Goal: Subscribe to service/newsletter

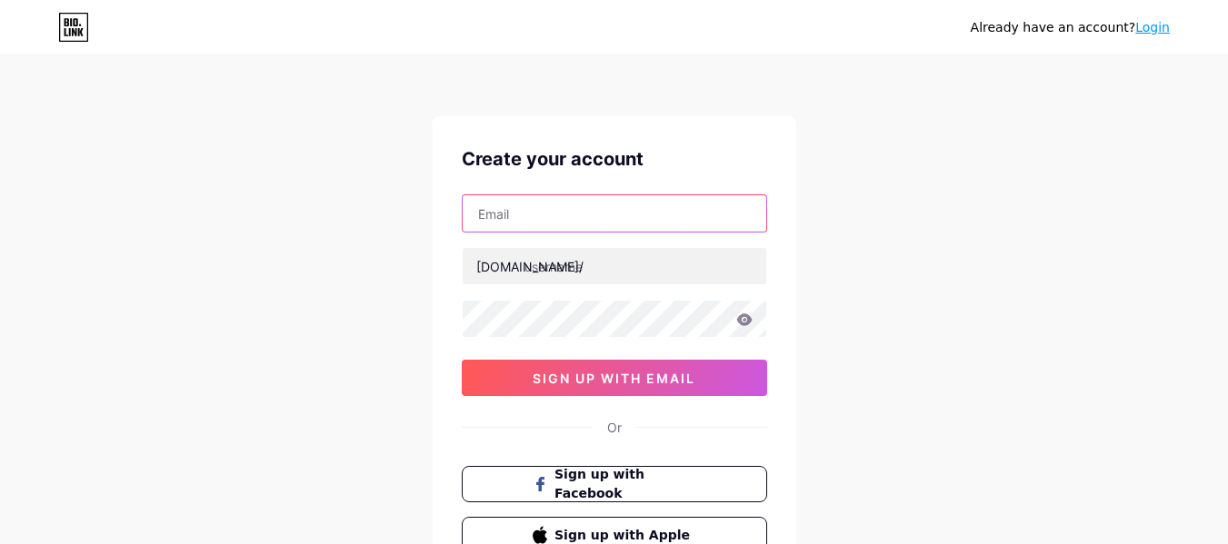
click at [500, 225] on input "text" at bounding box center [613, 213] width 303 height 36
type input "[EMAIL_ADDRESS][DOMAIN_NAME]"
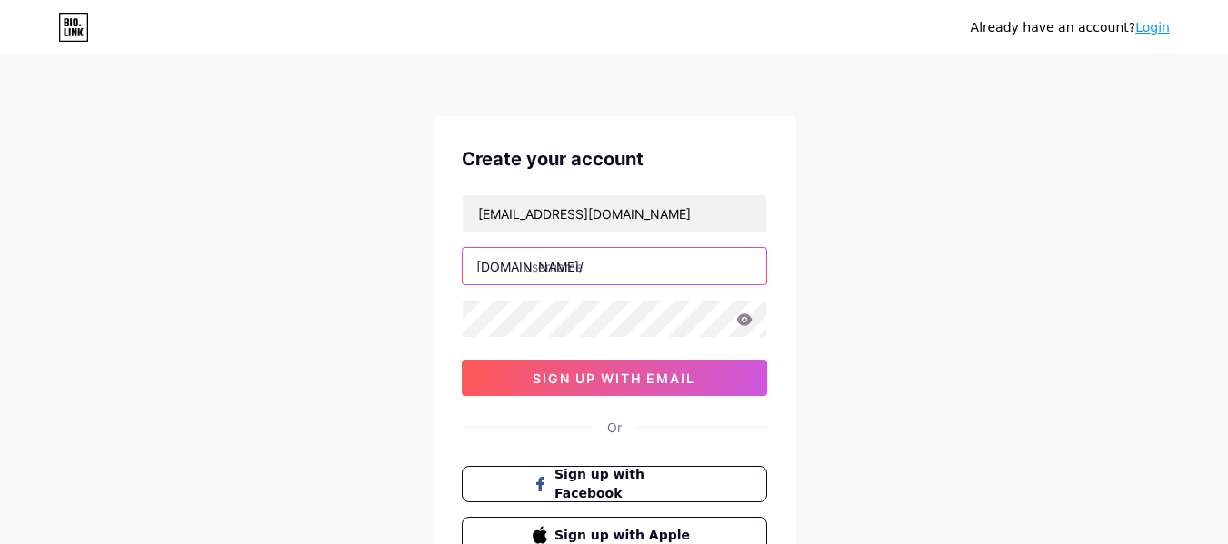
click at [564, 268] on input "text" at bounding box center [613, 266] width 303 height 36
type input "patentmonetize"
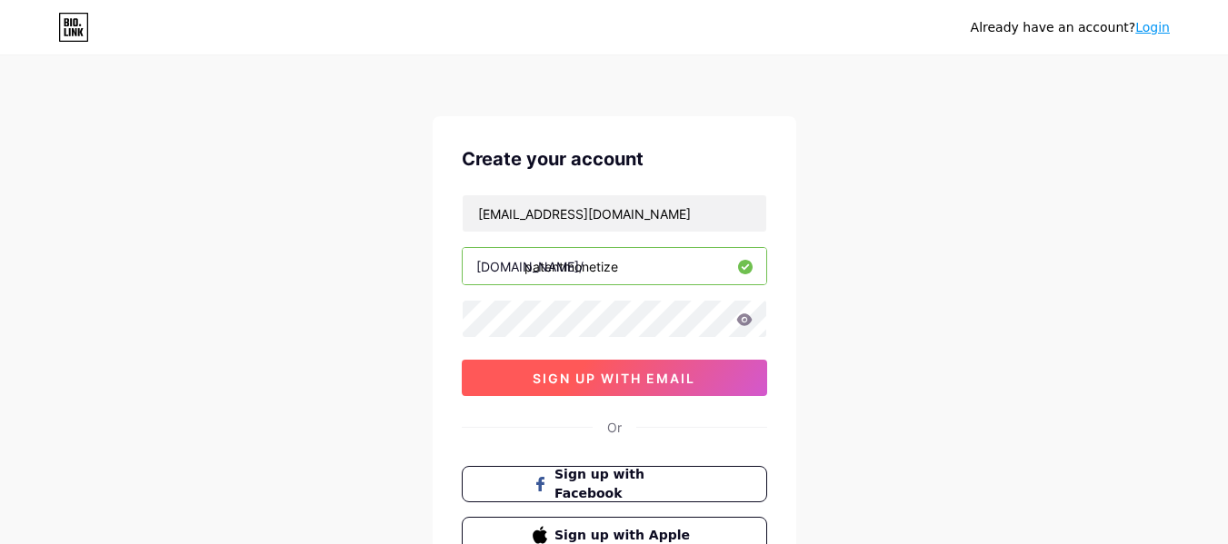
click at [631, 385] on span "sign up with email" at bounding box center [613, 378] width 163 height 15
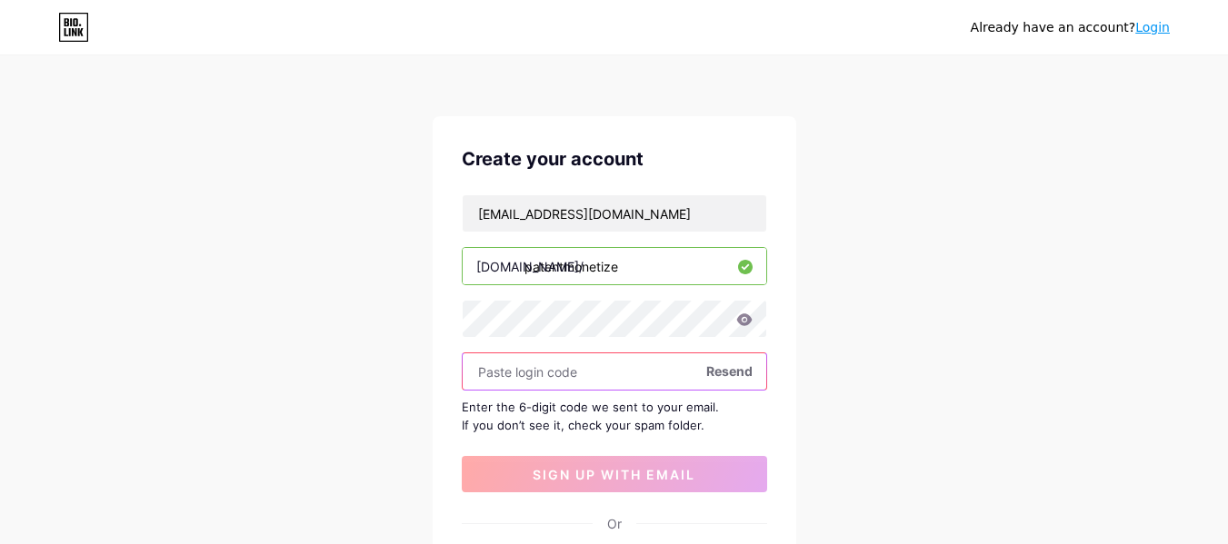
paste input "387055"
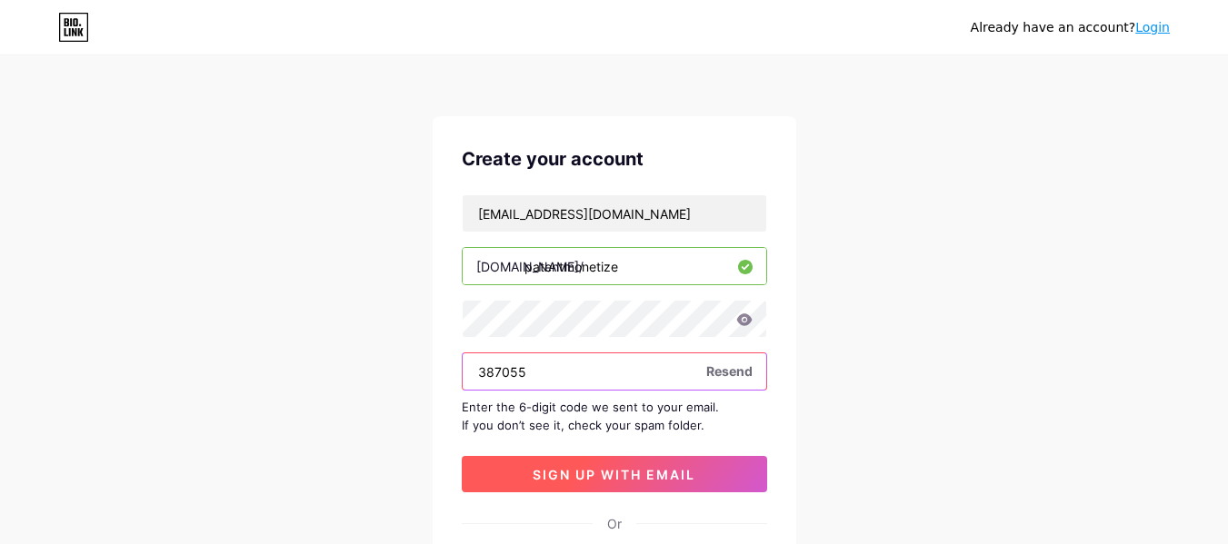
type input "387055"
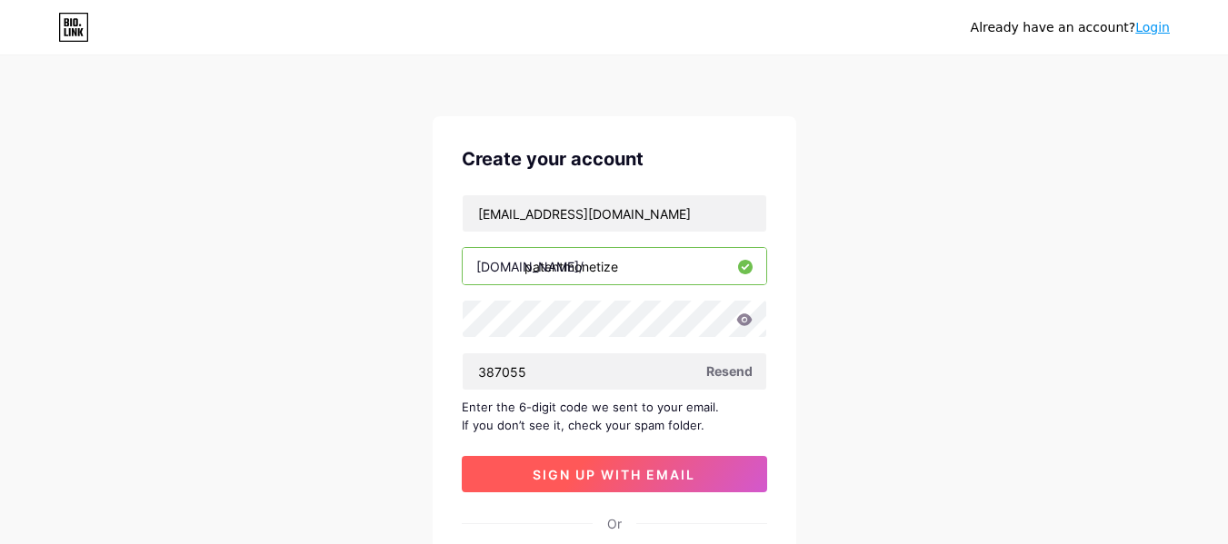
click at [550, 462] on button "sign up with email" at bounding box center [614, 474] width 305 height 36
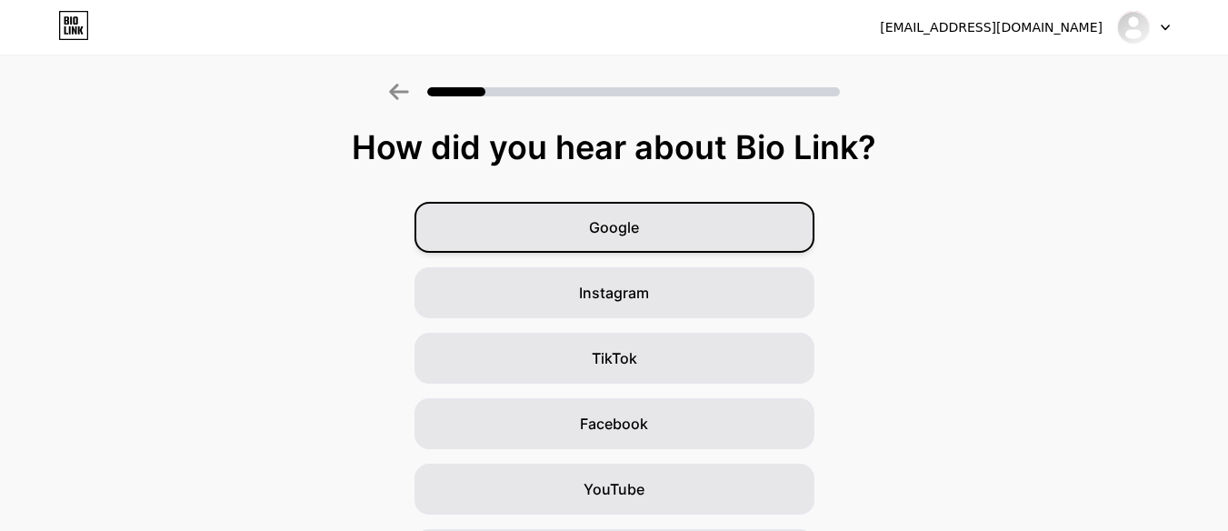
click at [559, 221] on div "Google" at bounding box center [614, 227] width 400 height 51
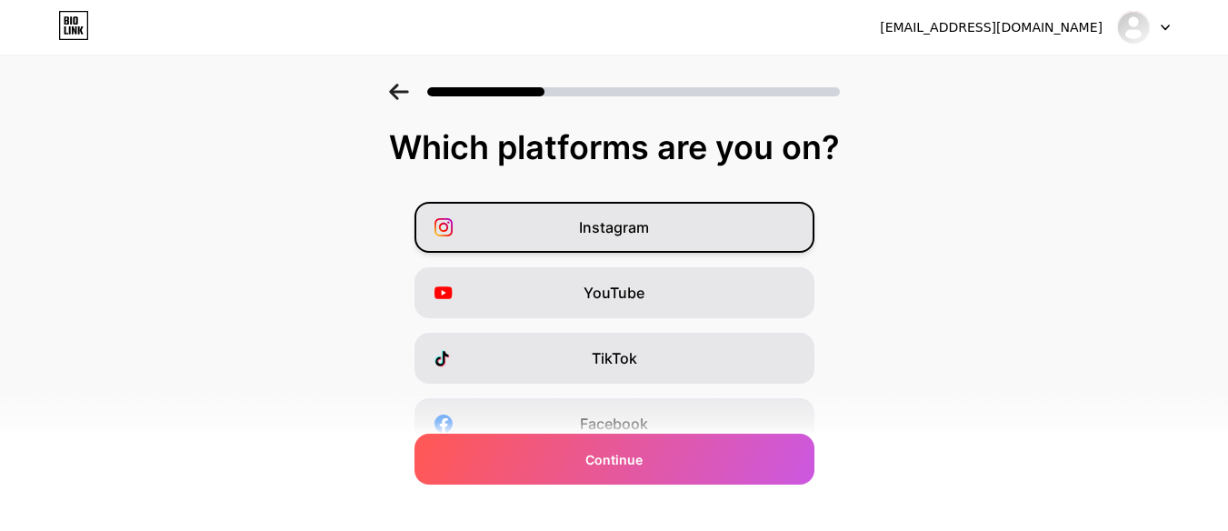
click at [649, 245] on div "Instagram" at bounding box center [614, 227] width 400 height 51
click at [652, 264] on div "Instagram YouTube TikTok Facebook Twitter/X Buy Me a Coffee Snapchat I have a w…" at bounding box center [613, 456] width 1209 height 509
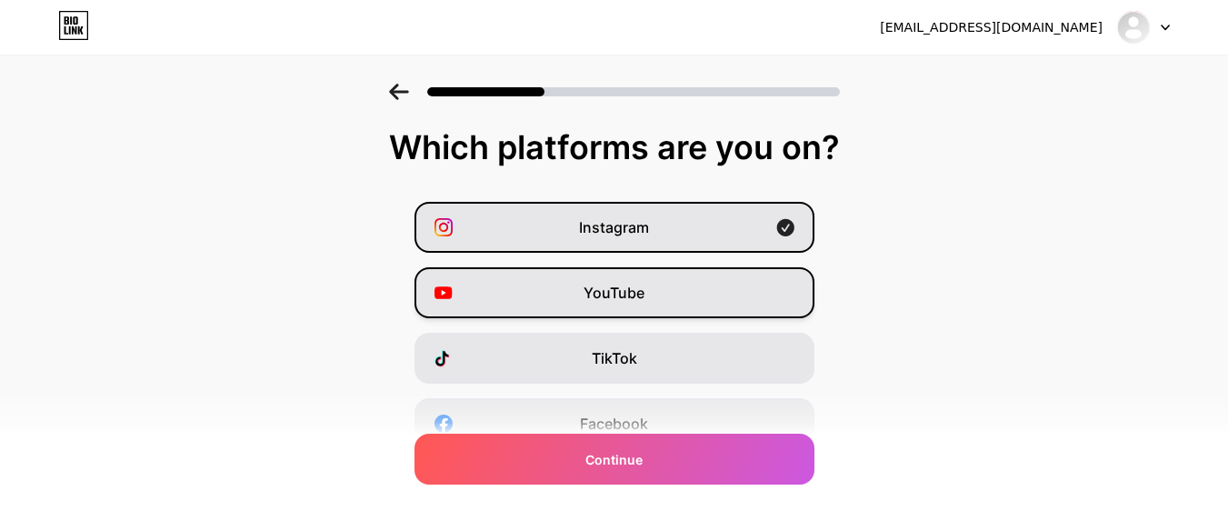
click at [651, 273] on div "YouTube" at bounding box center [614, 292] width 400 height 51
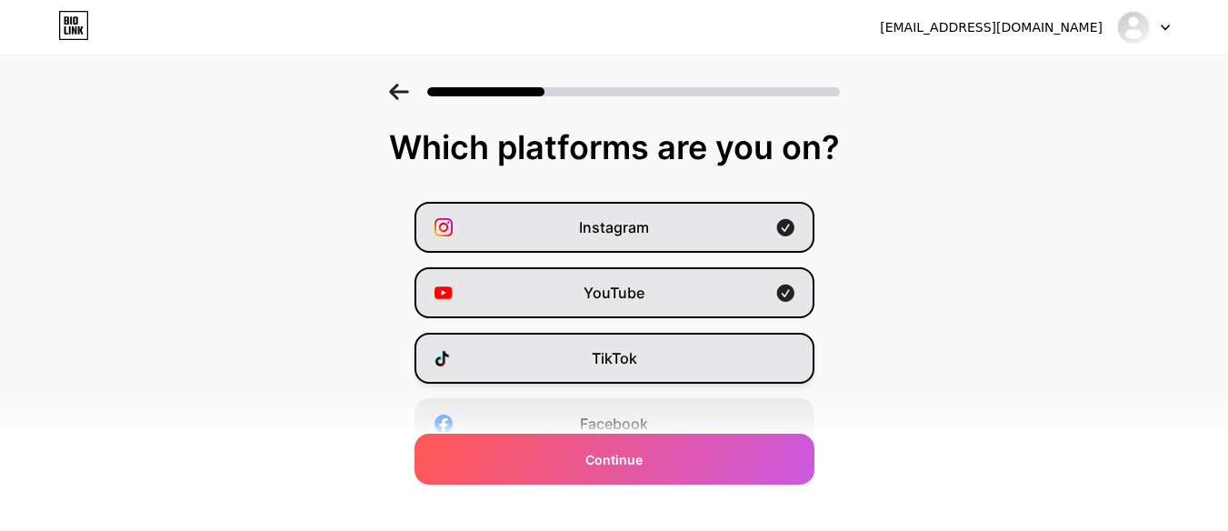
click at [665, 360] on div "TikTok" at bounding box center [614, 358] width 400 height 51
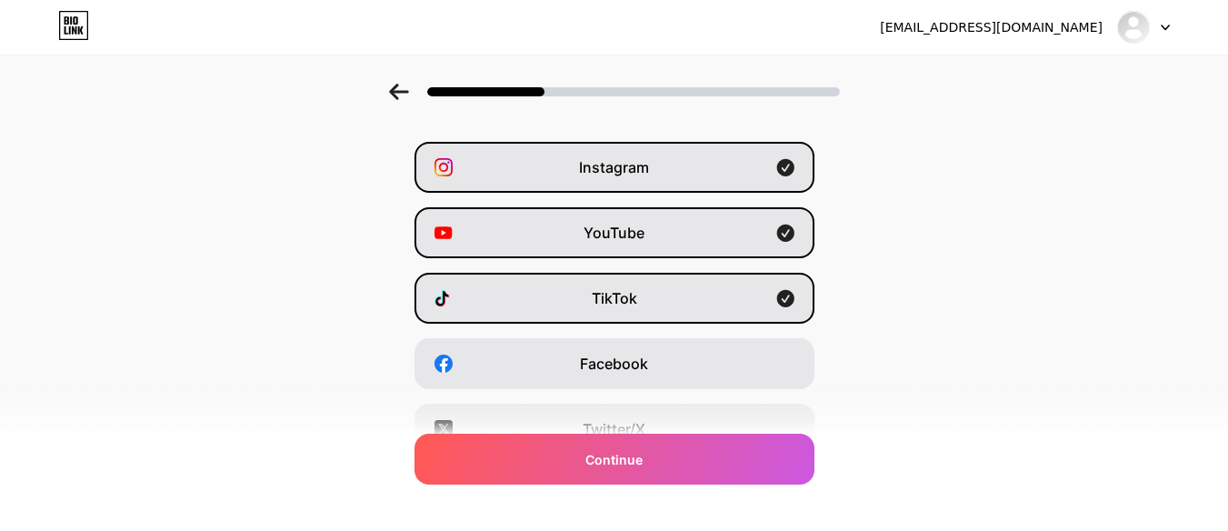
scroll to position [91, 0]
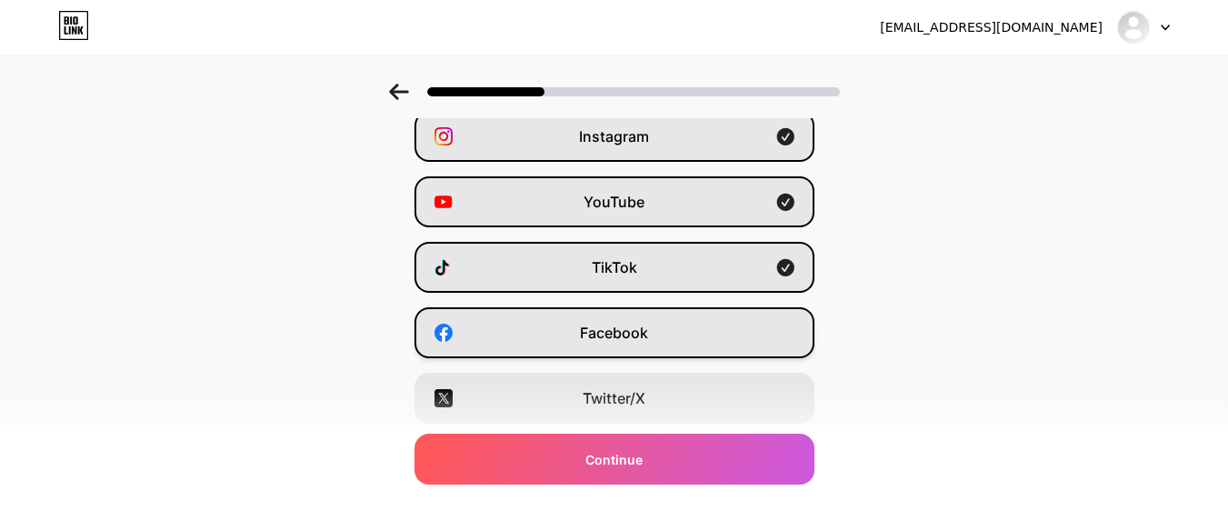
click at [645, 334] on span "Facebook" at bounding box center [614, 333] width 68 height 22
click at [653, 254] on div "TikTok" at bounding box center [614, 267] width 400 height 51
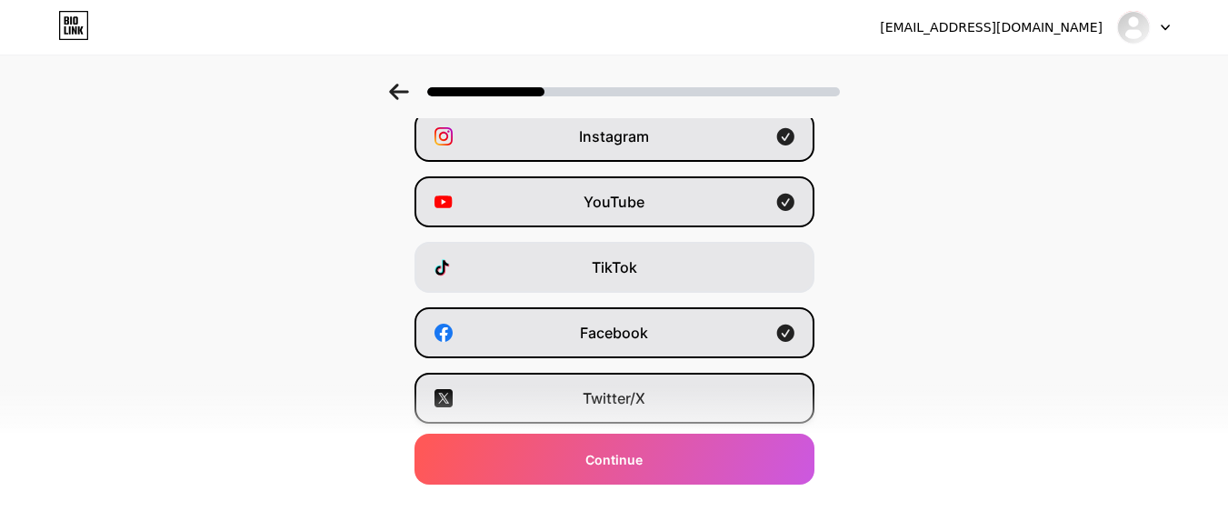
click at [660, 381] on div "Twitter/X" at bounding box center [614, 398] width 400 height 51
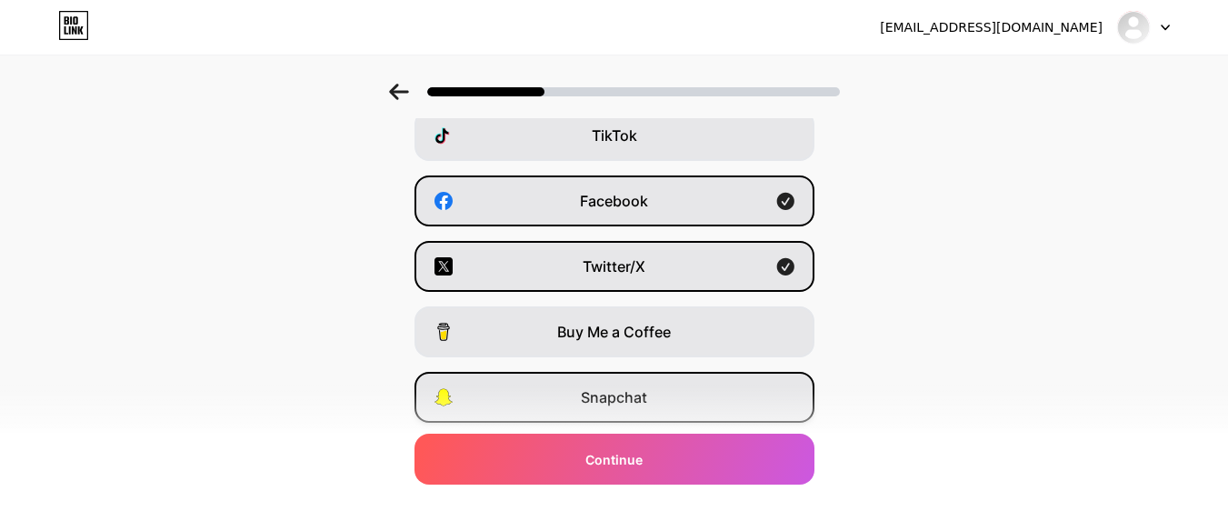
scroll to position [343, 0]
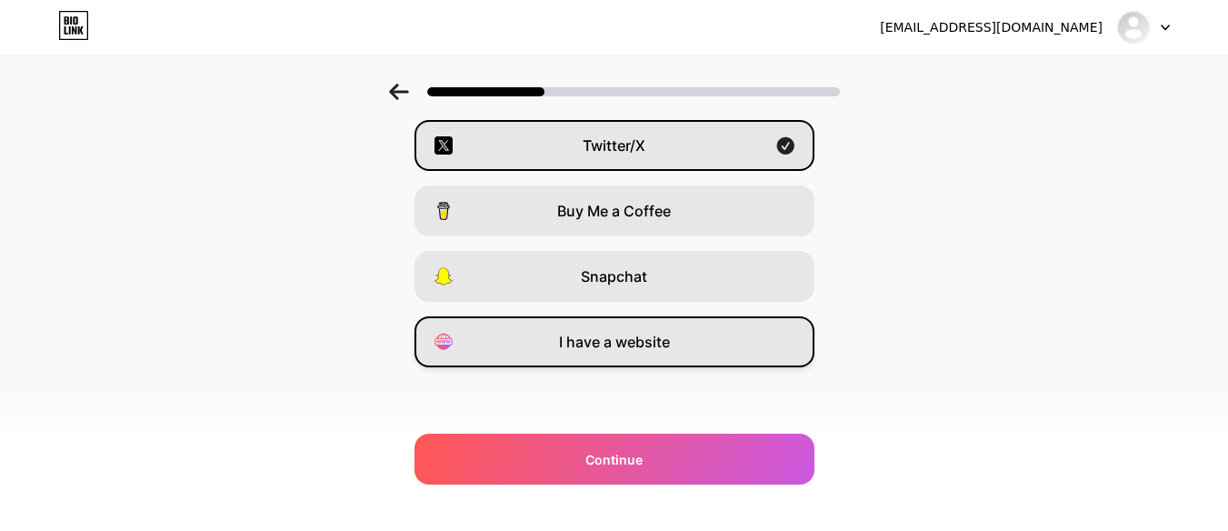
click at [647, 345] on span "I have a website" at bounding box center [614, 342] width 111 height 22
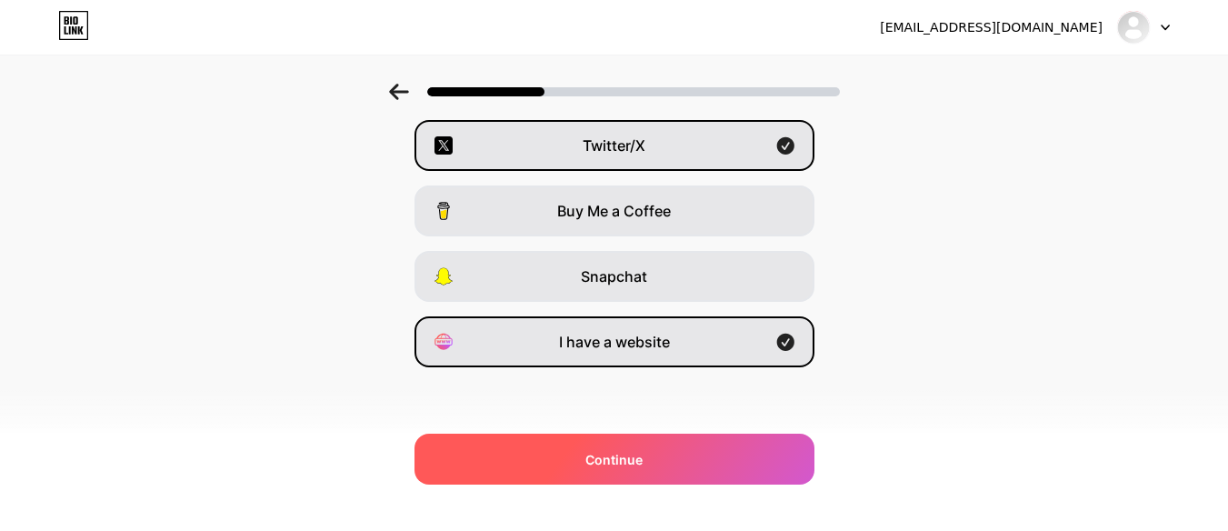
click at [648, 448] on div "Continue" at bounding box center [614, 458] width 400 height 51
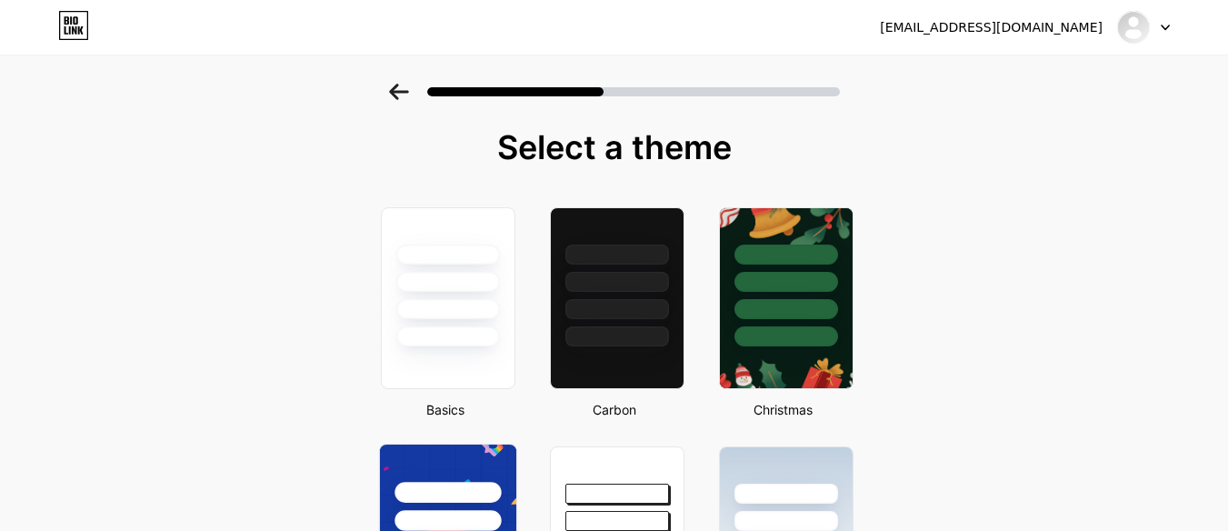
scroll to position [182, 0]
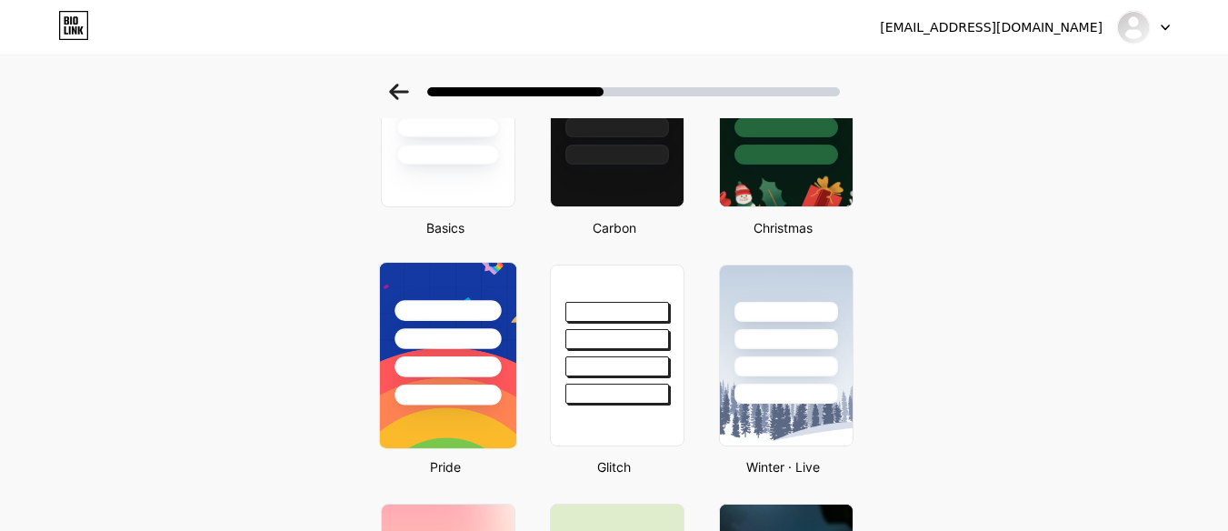
click at [473, 295] on div at bounding box center [447, 334] width 136 height 143
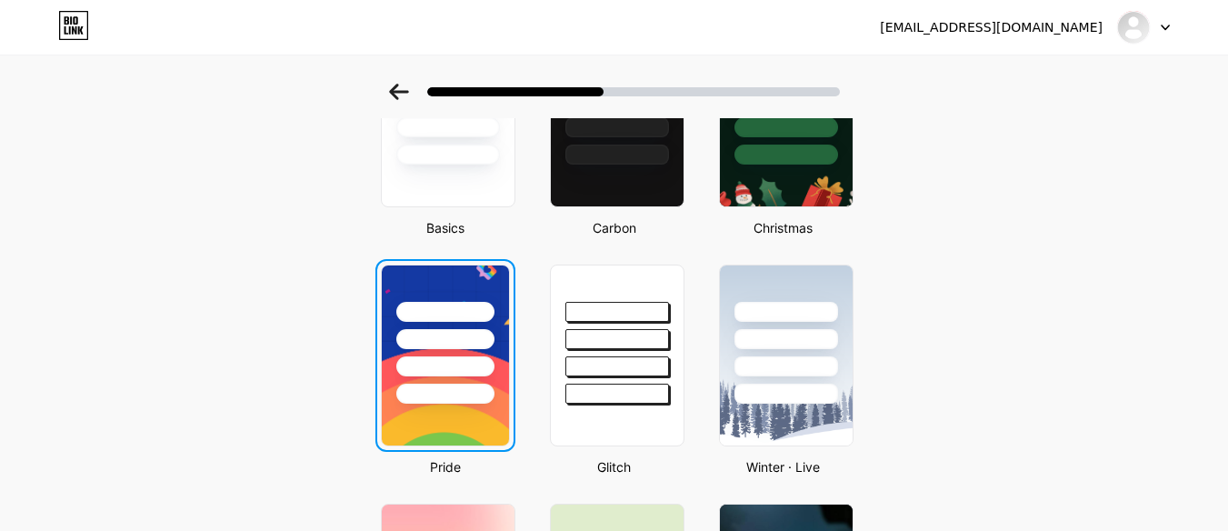
scroll to position [0, 0]
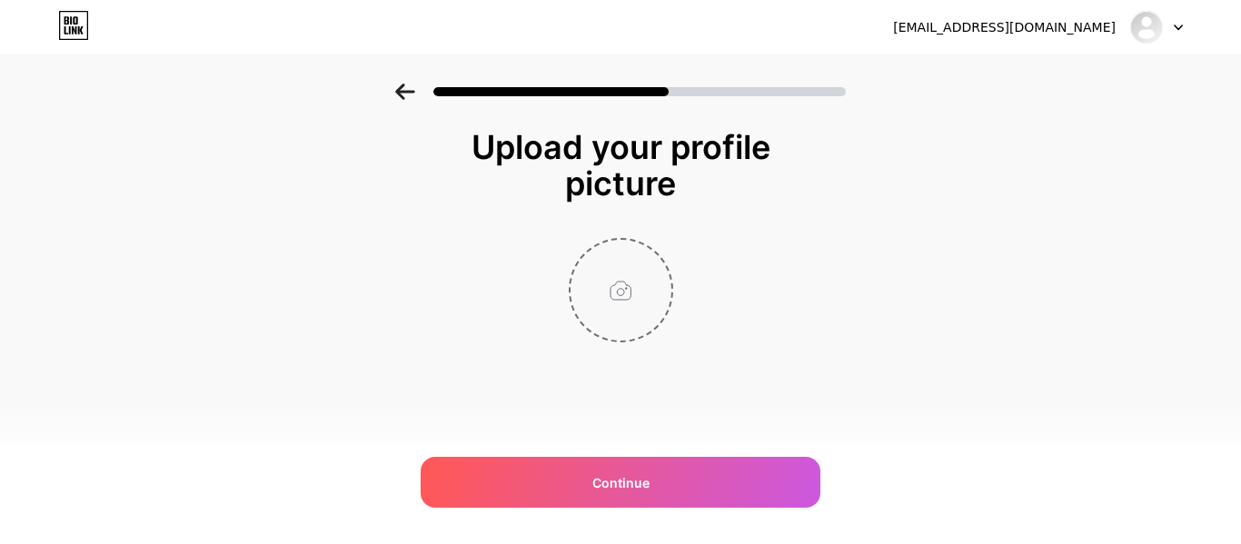
click at [607, 271] on input "file" at bounding box center [621, 290] width 101 height 101
type input "C:\fakepath\Patent Monetize (1) (1).jpg"
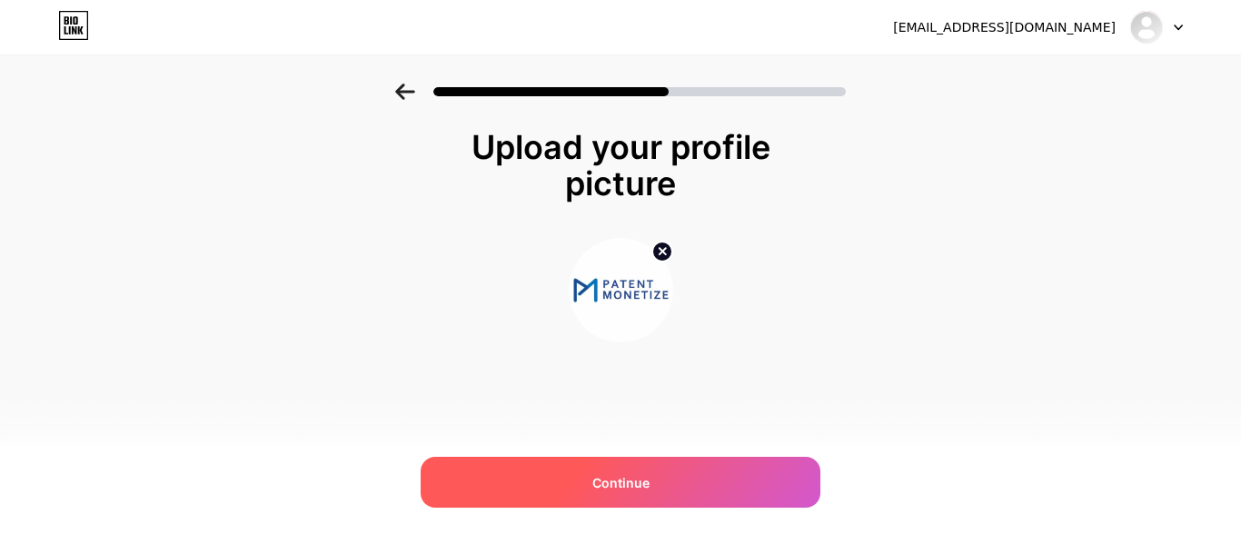
click at [609, 481] on span "Continue" at bounding box center [620, 482] width 57 height 19
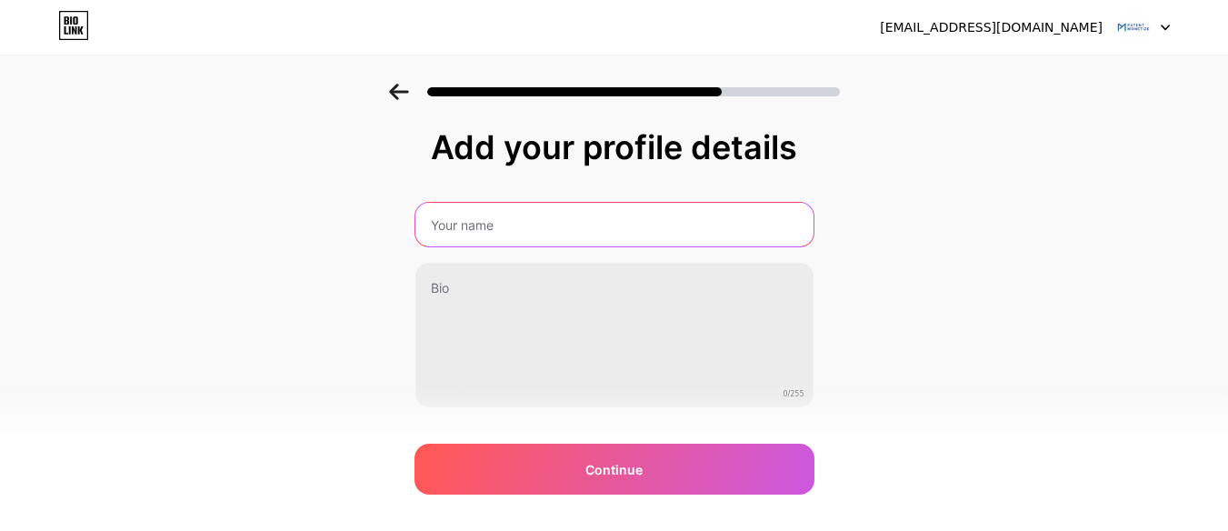
click at [517, 234] on input "text" at bounding box center [614, 225] width 398 height 44
type input "patent monetize"
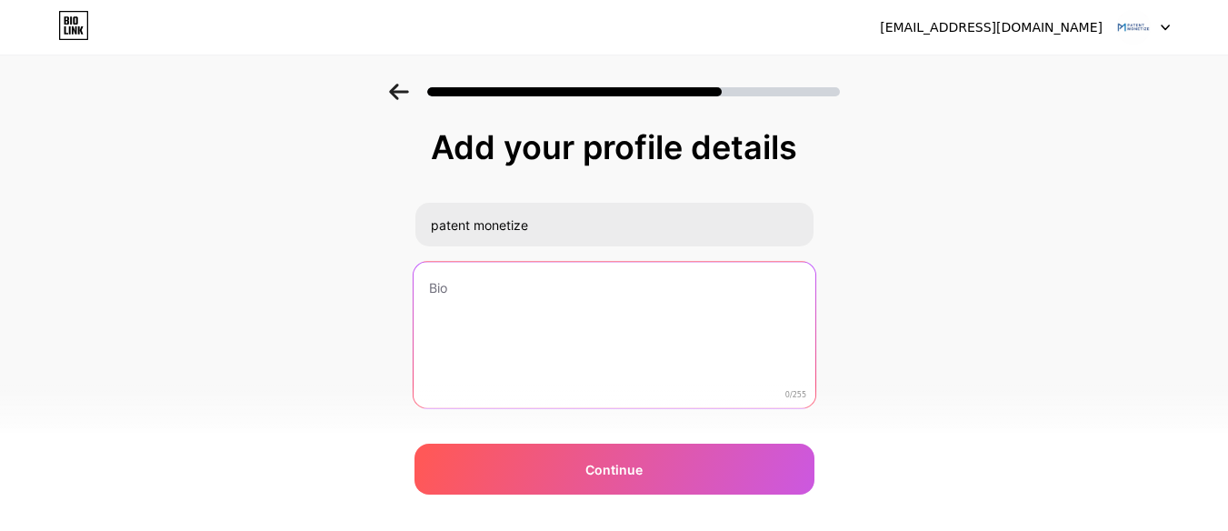
click at [562, 292] on textarea at bounding box center [614, 336] width 402 height 148
paste textarea "Patent Monetize is a global, secure, and trusted patent monetization platform c…"
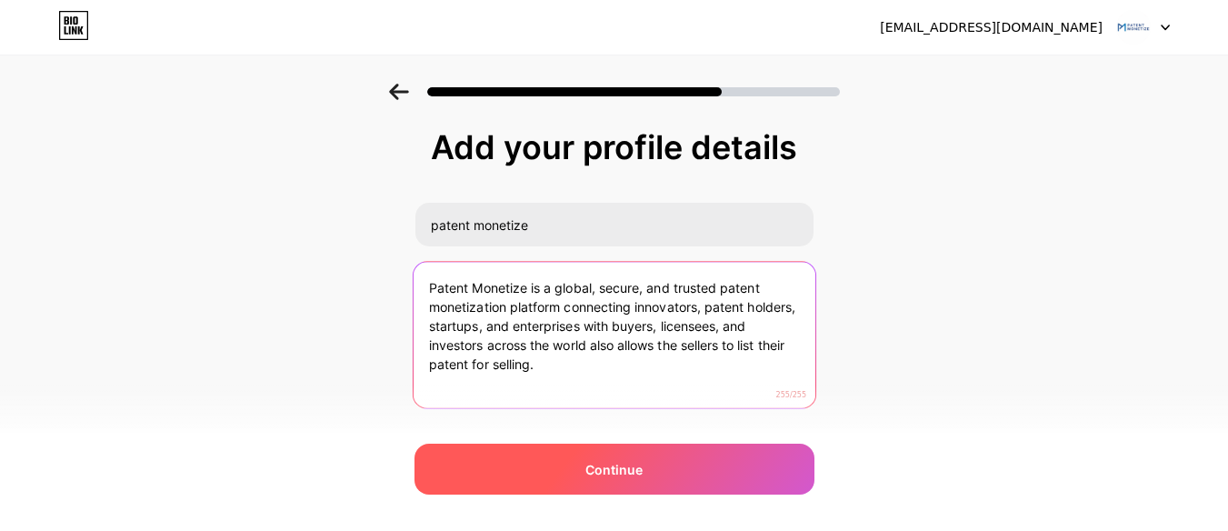
type textarea "Patent Monetize is a global, secure, and trusted patent monetization platform c…"
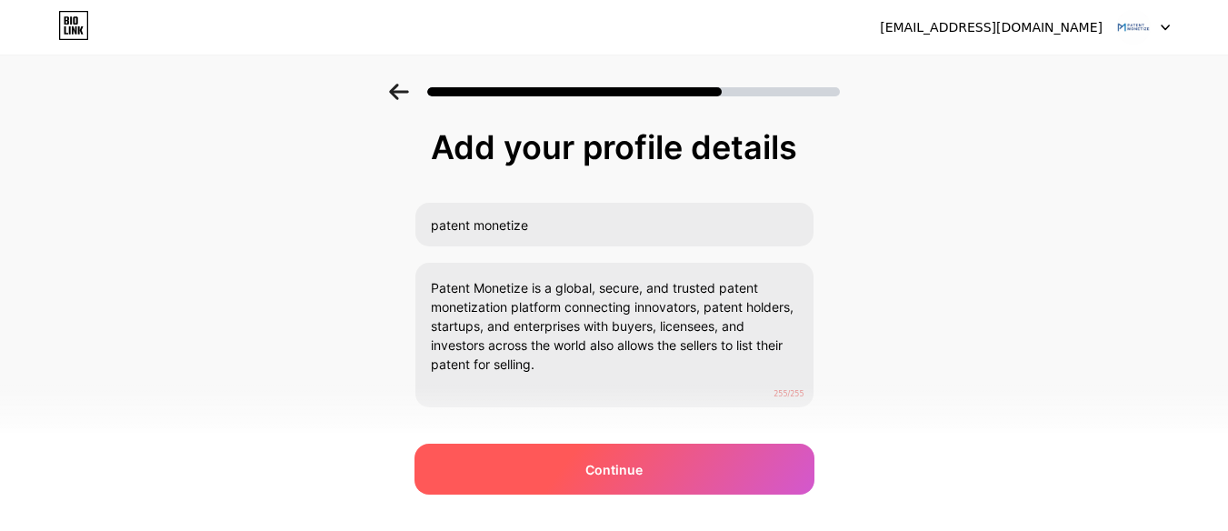
click at [588, 463] on div "Continue" at bounding box center [614, 468] width 400 height 51
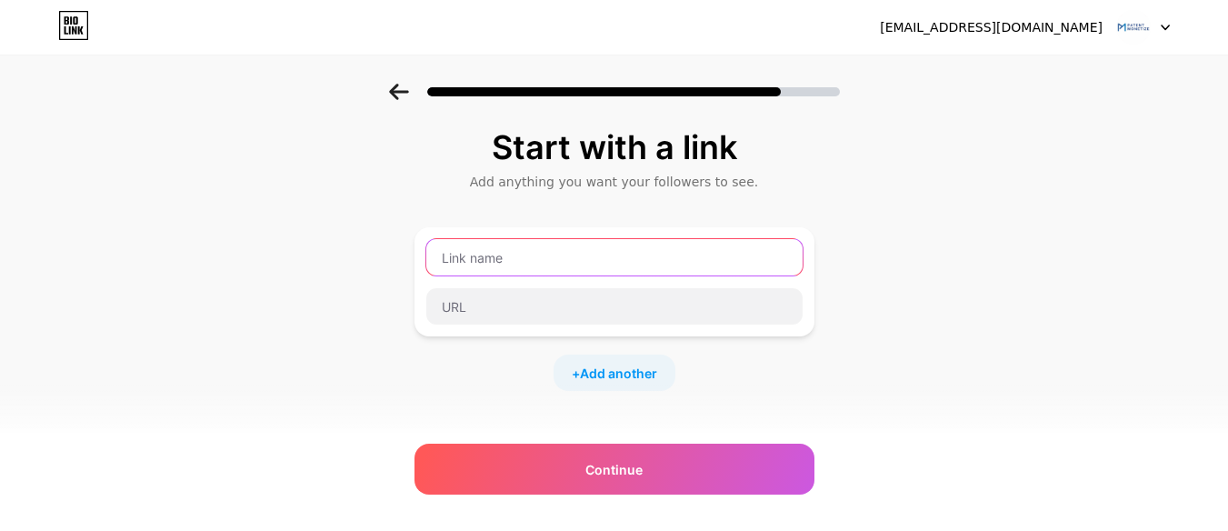
click at [505, 265] on input "text" at bounding box center [614, 257] width 376 height 36
type input "p"
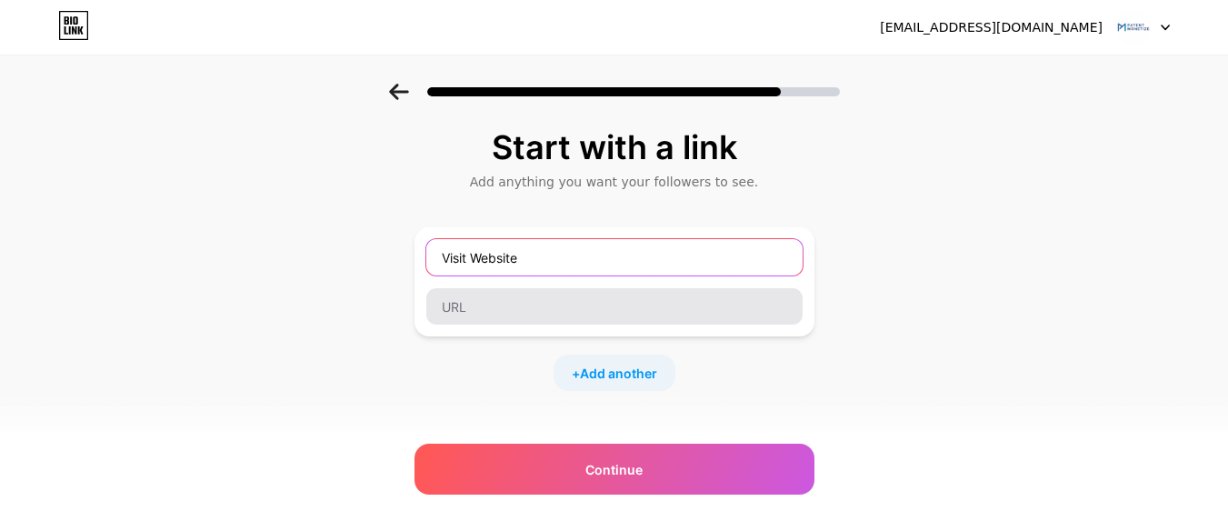
type input "Visit Website"
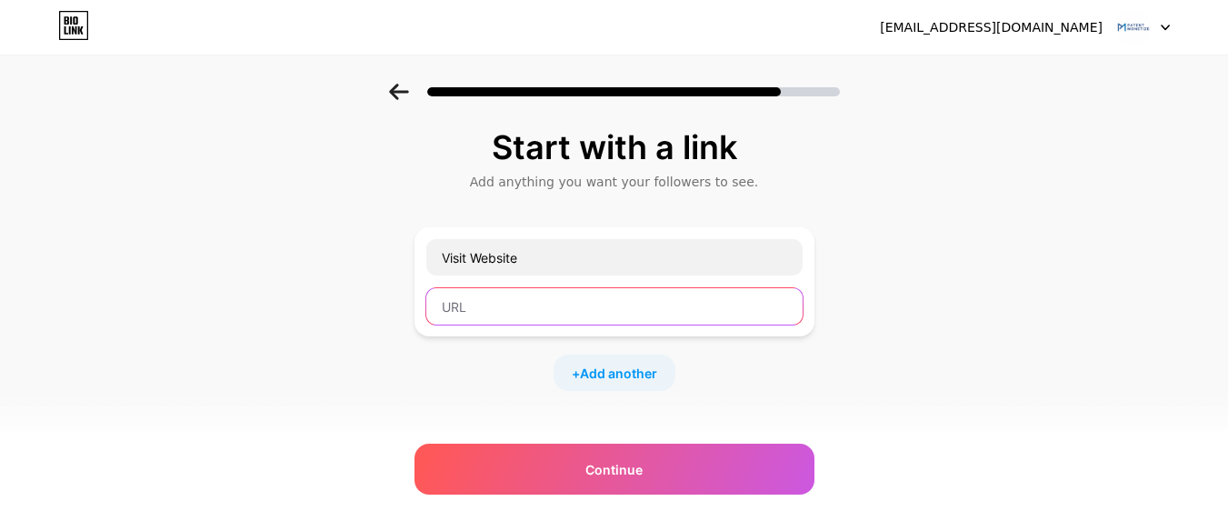
click at [504, 305] on input "text" at bounding box center [614, 306] width 376 height 36
paste input "[URL][DOMAIN_NAME]"
type input "[URL][DOMAIN_NAME]"
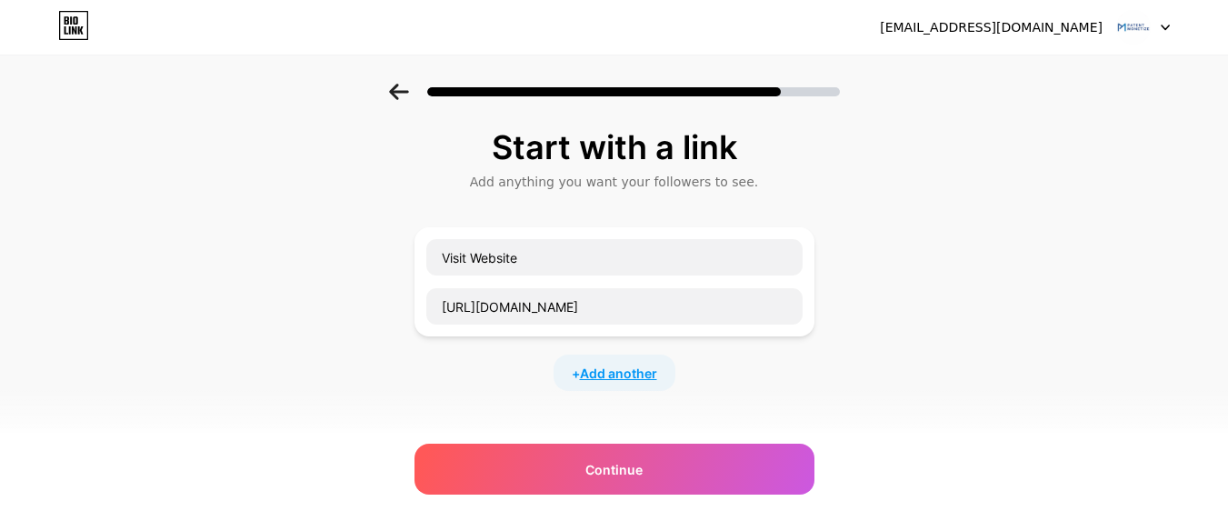
click at [601, 372] on span "Add another" at bounding box center [618, 372] width 77 height 19
click at [598, 373] on input "text" at bounding box center [614, 384] width 376 height 36
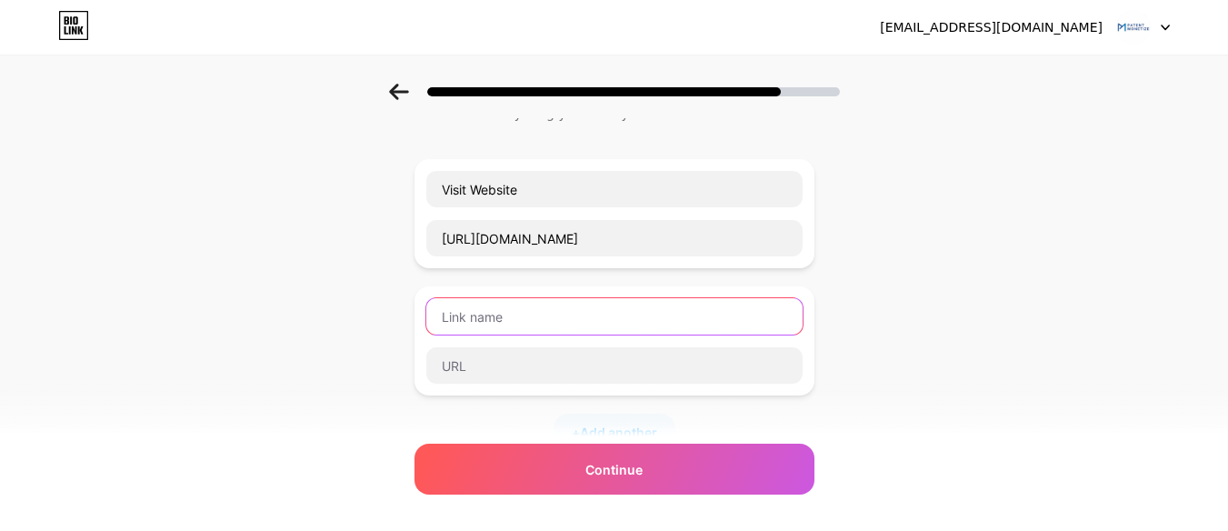
scroll to position [182, 0]
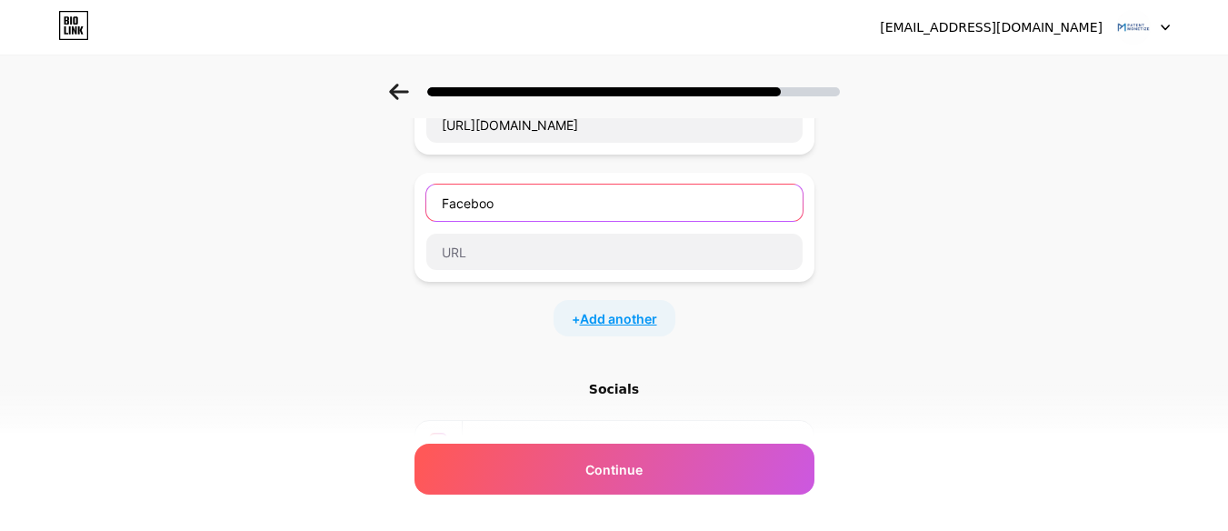
type input "Facebook"
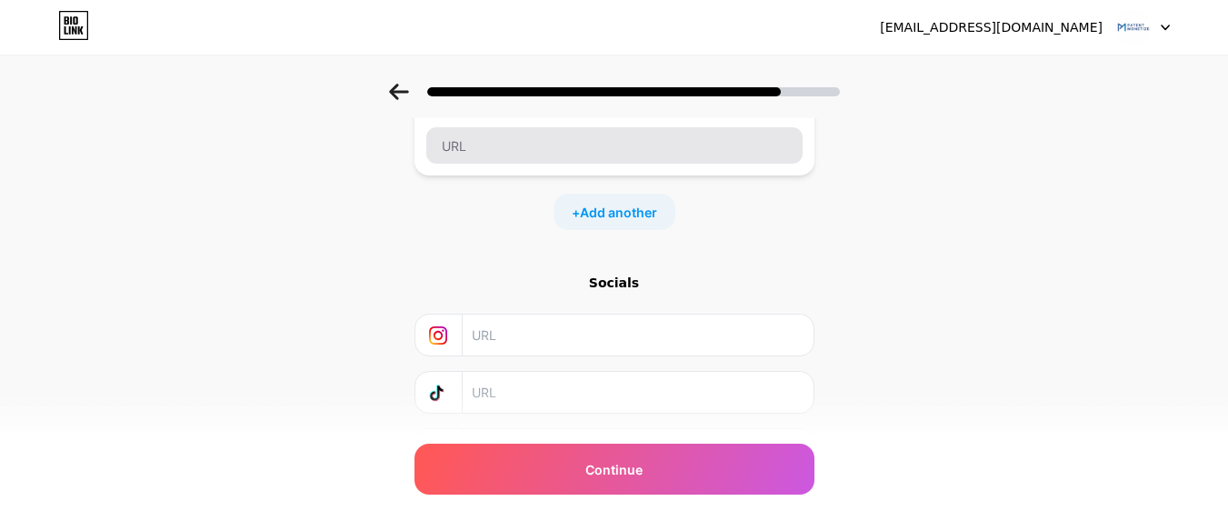
scroll to position [119, 0]
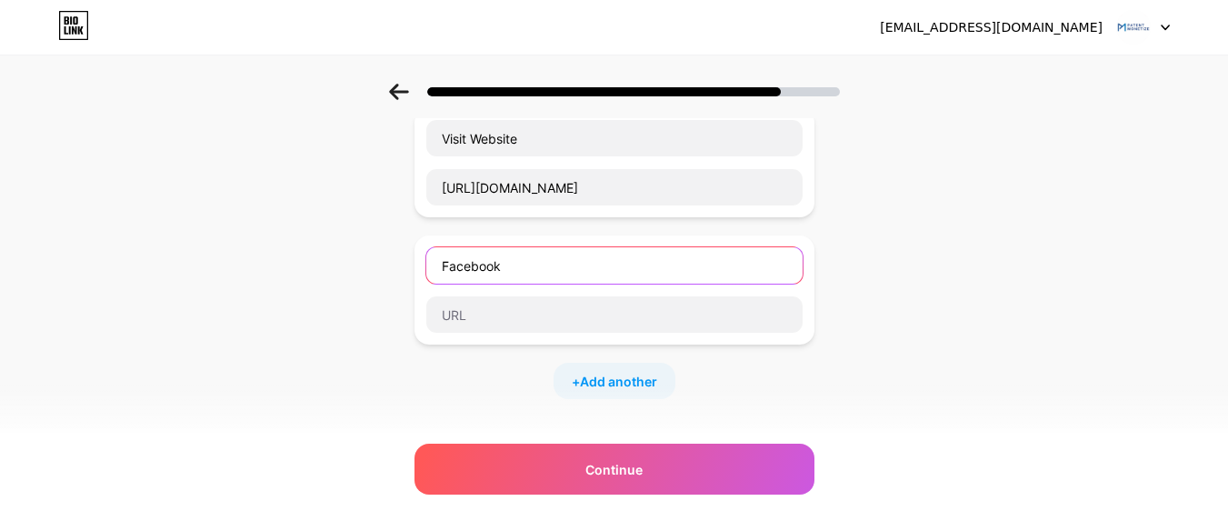
click at [509, 252] on input "Facebook" at bounding box center [614, 265] width 376 height 36
drag, startPoint x: 509, startPoint y: 252, endPoint x: 326, endPoint y: 254, distance: 182.6
click at [326, 254] on div "Start with a link Add anything you want your followers to see. Visit Website [U…" at bounding box center [614, 348] width 1228 height 766
click at [946, 285] on div "Start with a link Add anything you want your followers to see. Visit Website [U…" at bounding box center [614, 348] width 1228 height 766
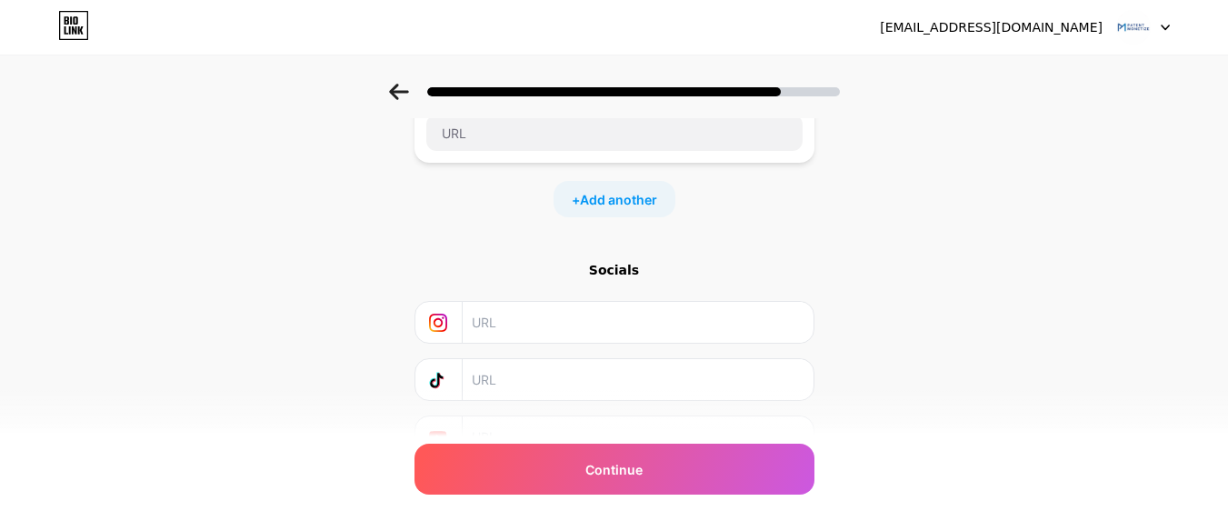
scroll to position [392, 0]
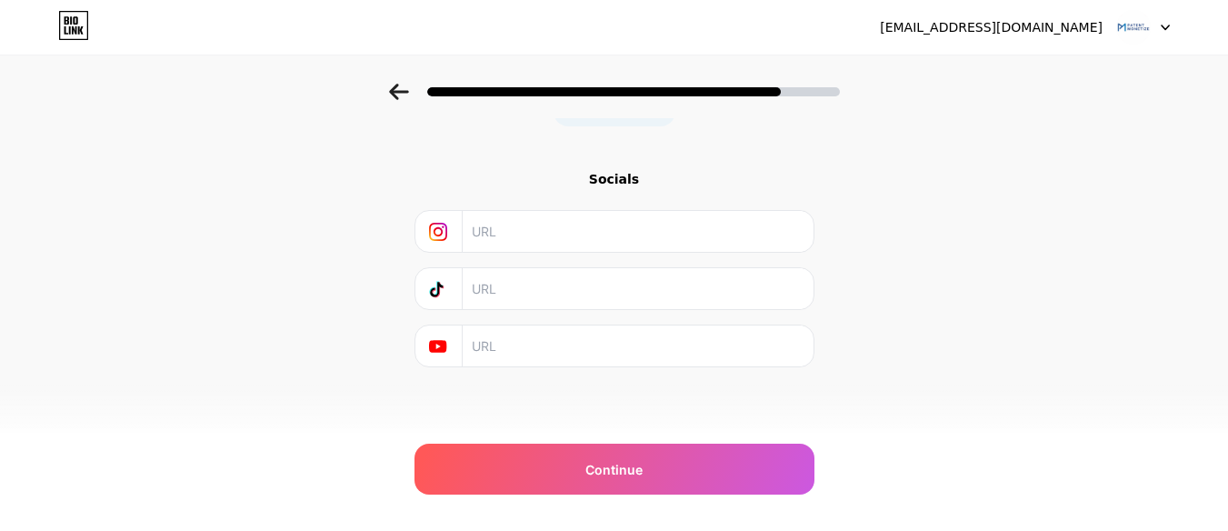
click at [598, 231] on input "text" at bounding box center [637, 231] width 330 height 41
paste input "[URL][DOMAIN_NAME]"
type input "[URL][DOMAIN_NAME]"
click at [563, 230] on input "text" at bounding box center [637, 231] width 330 height 41
paste input "[URL][DOMAIN_NAME]"
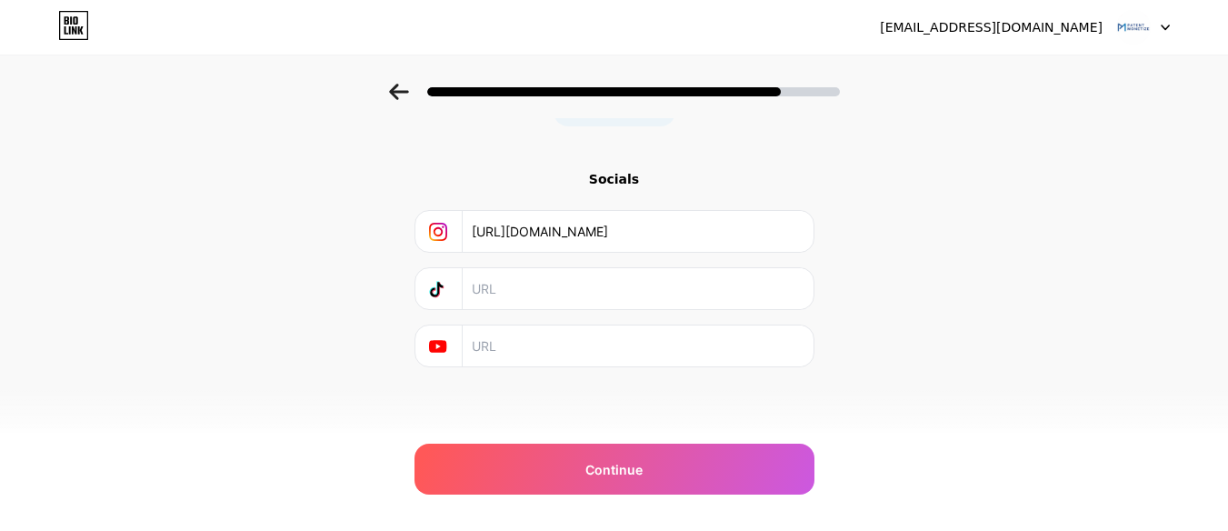
type input "[URL][DOMAIN_NAME]"
click at [556, 300] on input "text" at bounding box center [637, 288] width 330 height 41
click at [550, 337] on input "text" at bounding box center [637, 345] width 330 height 41
paste input "[URL][DOMAIN_NAME]"
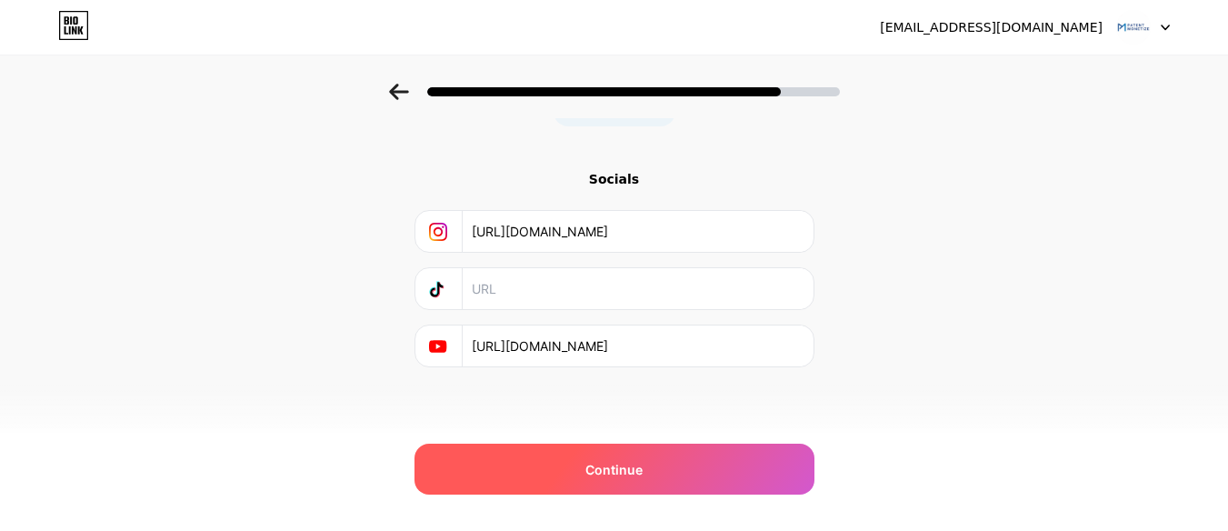
type input "[URL][DOMAIN_NAME]"
click at [587, 475] on div "Continue" at bounding box center [614, 468] width 400 height 51
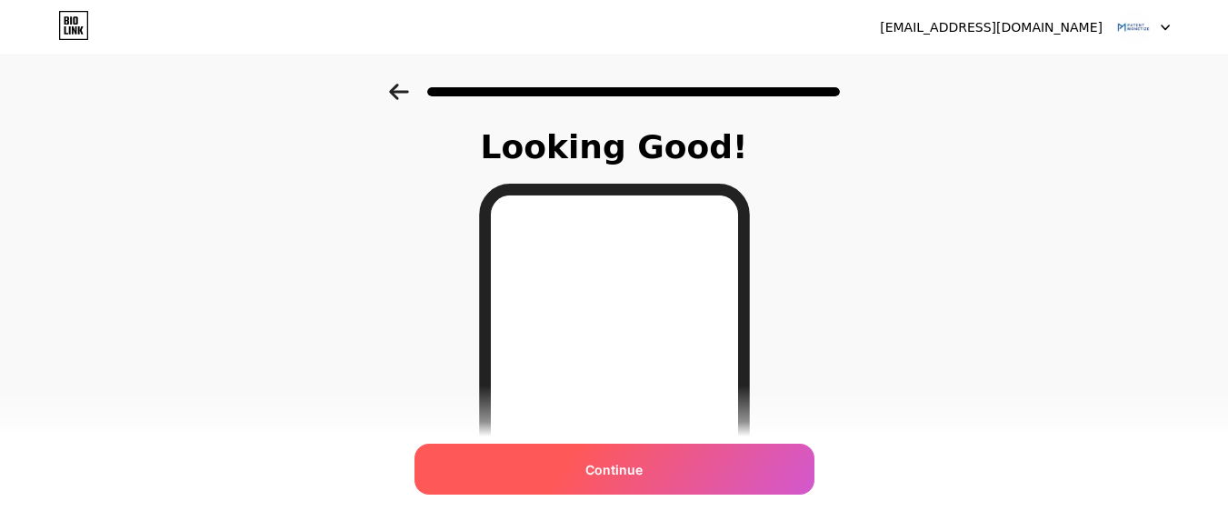
scroll to position [182, 0]
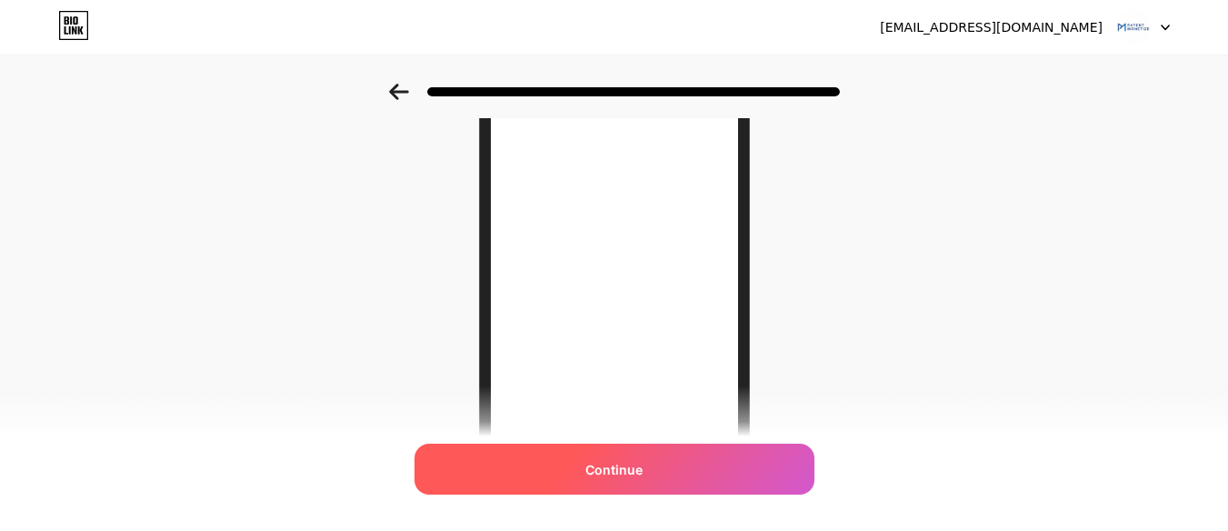
click at [582, 472] on div "Continue" at bounding box center [614, 468] width 400 height 51
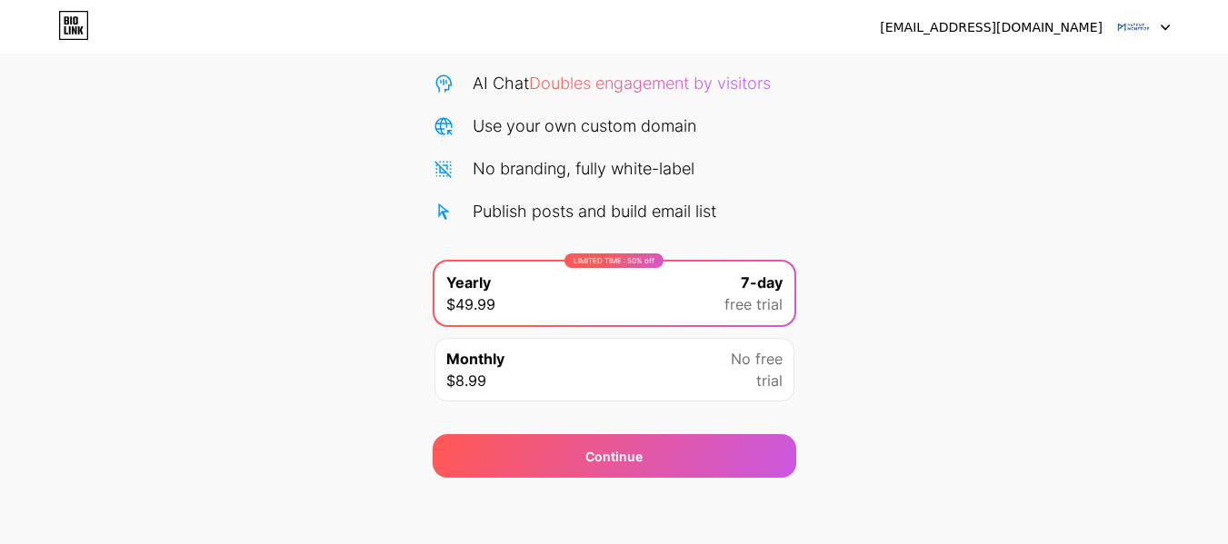
scroll to position [182, 0]
click at [661, 356] on div "Monthly $8.99 No free trial" at bounding box center [614, 369] width 360 height 64
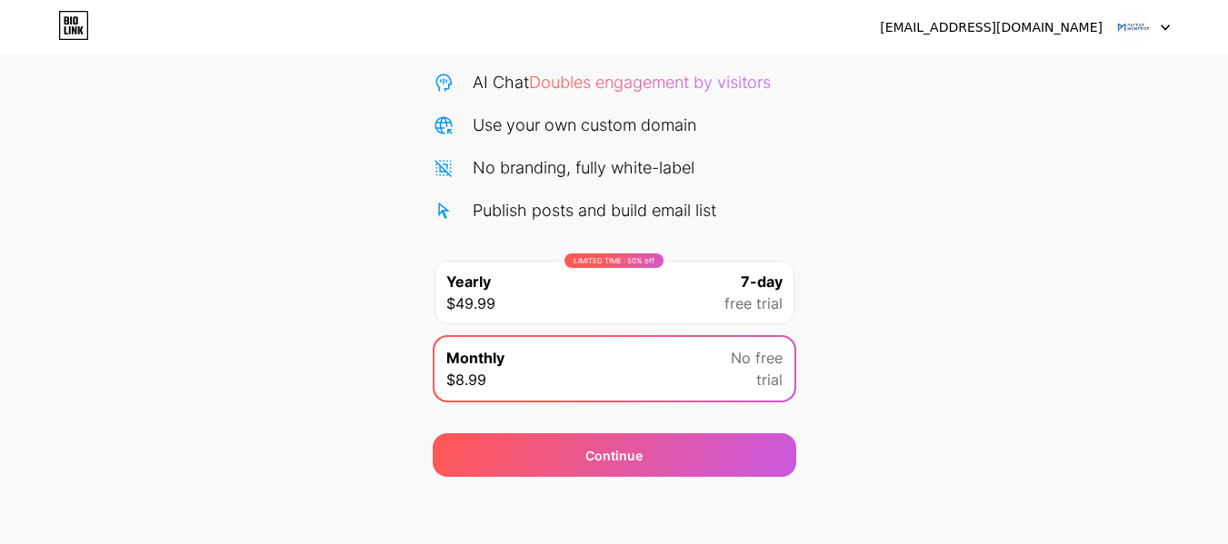
drag, startPoint x: 955, startPoint y: 332, endPoint x: 929, endPoint y: 359, distance: 37.9
click at [956, 333] on div "Start your 7 day free trial Cancel anytime. We will send you an email 2 days be…" at bounding box center [614, 189] width 1228 height 575
click at [922, 291] on div "Start your 7 day free trial Cancel anytime. We will send you an email 2 days be…" at bounding box center [614, 189] width 1228 height 575
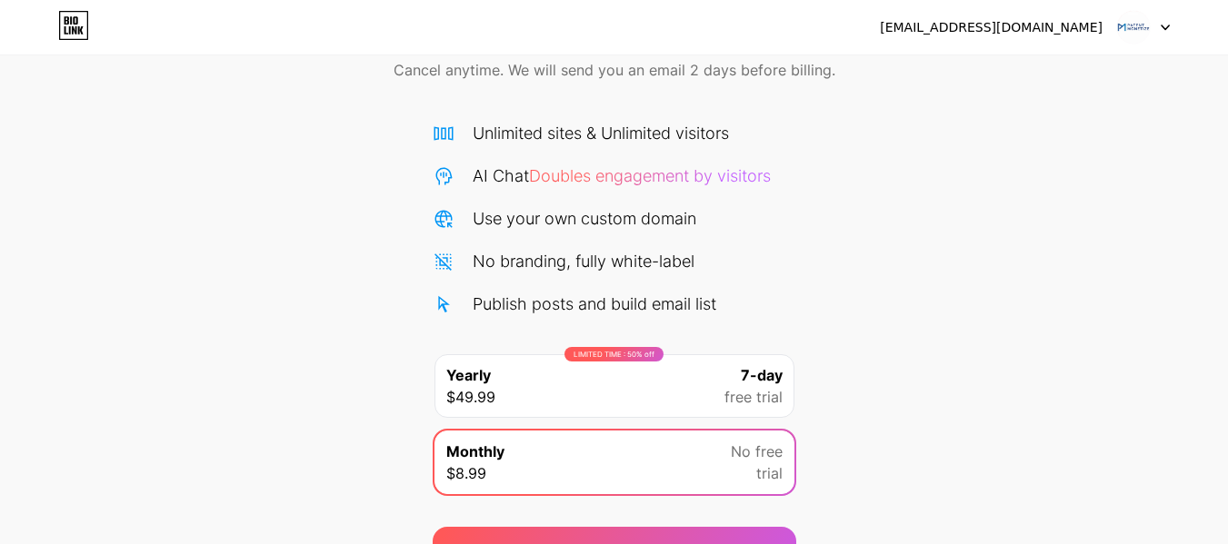
scroll to position [187, 0]
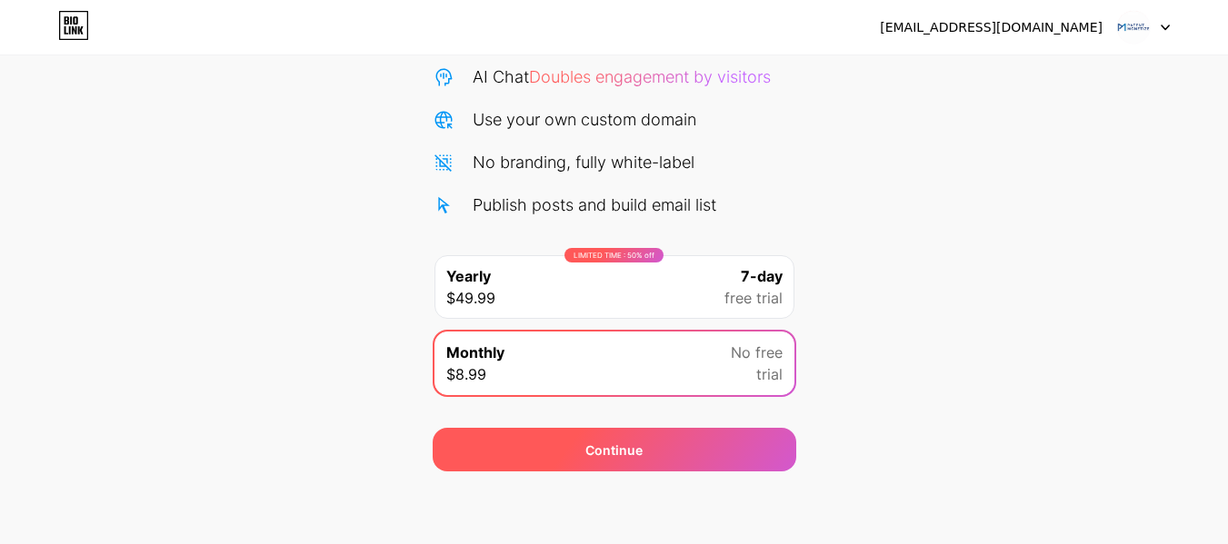
click at [723, 466] on div "Continue" at bounding box center [613, 450] width 363 height 44
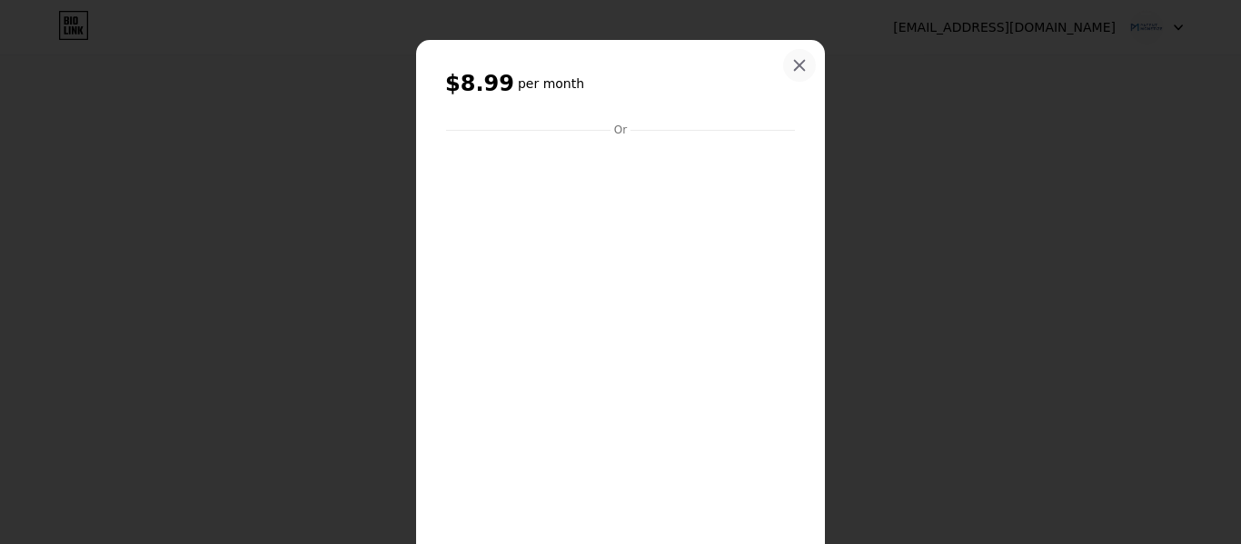
click at [800, 70] on icon at bounding box center [799, 65] width 15 height 15
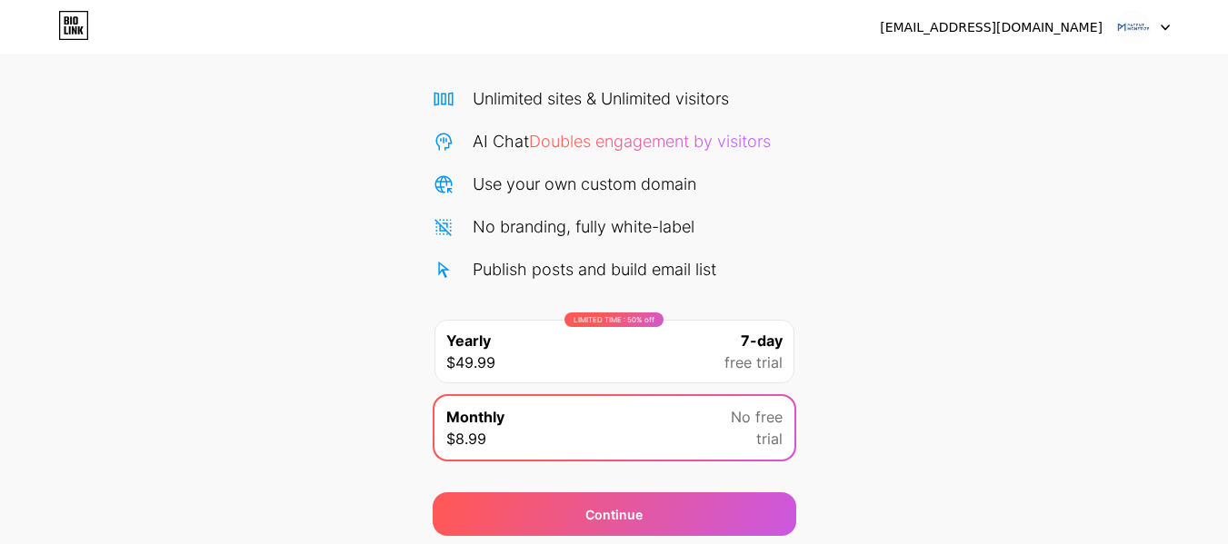
scroll to position [0, 0]
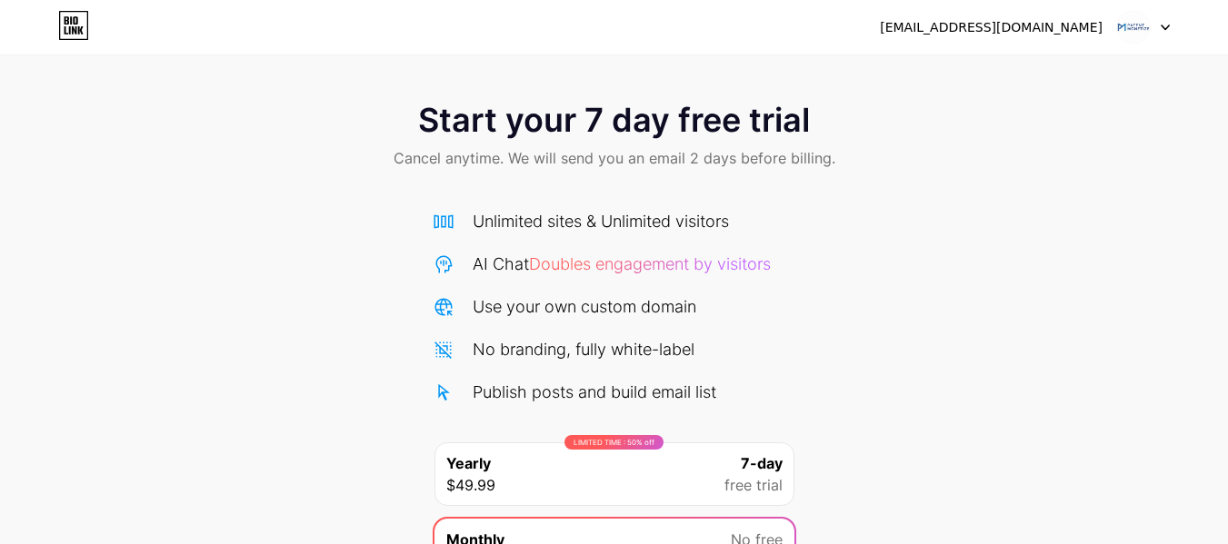
click at [1172, 16] on div "[EMAIL_ADDRESS][DOMAIN_NAME] Logout" at bounding box center [614, 27] width 1228 height 33
click at [1160, 25] on icon at bounding box center [1164, 28] width 9 height 6
click at [924, 280] on div "Start your 7 day free trial Cancel anytime. We will send you an email 2 days be…" at bounding box center [614, 371] width 1228 height 575
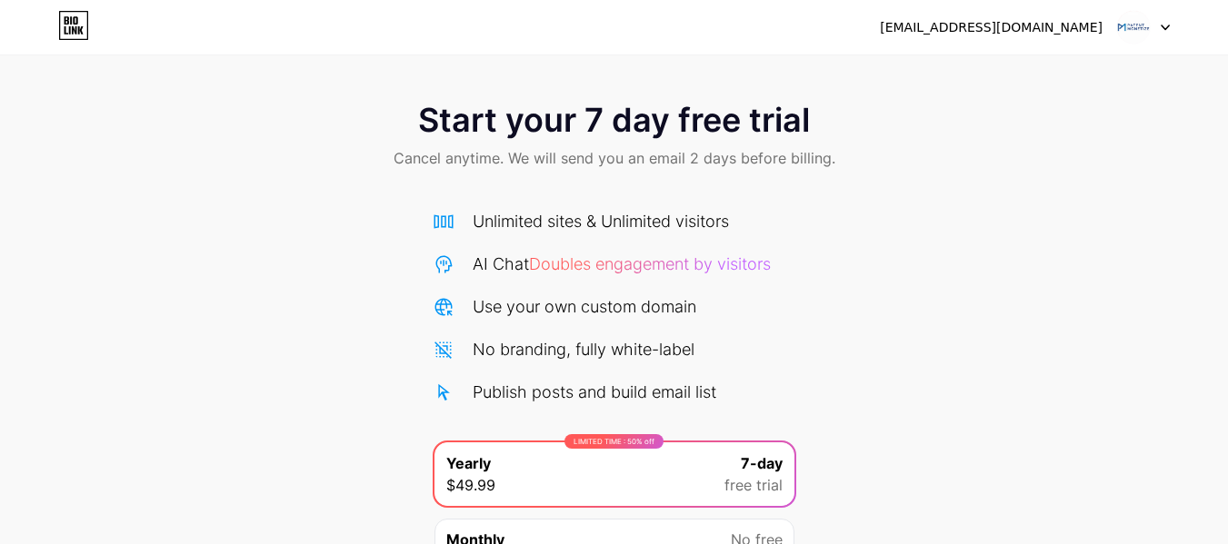
click at [601, 311] on div "Use your own custom domain" at bounding box center [584, 306] width 224 height 25
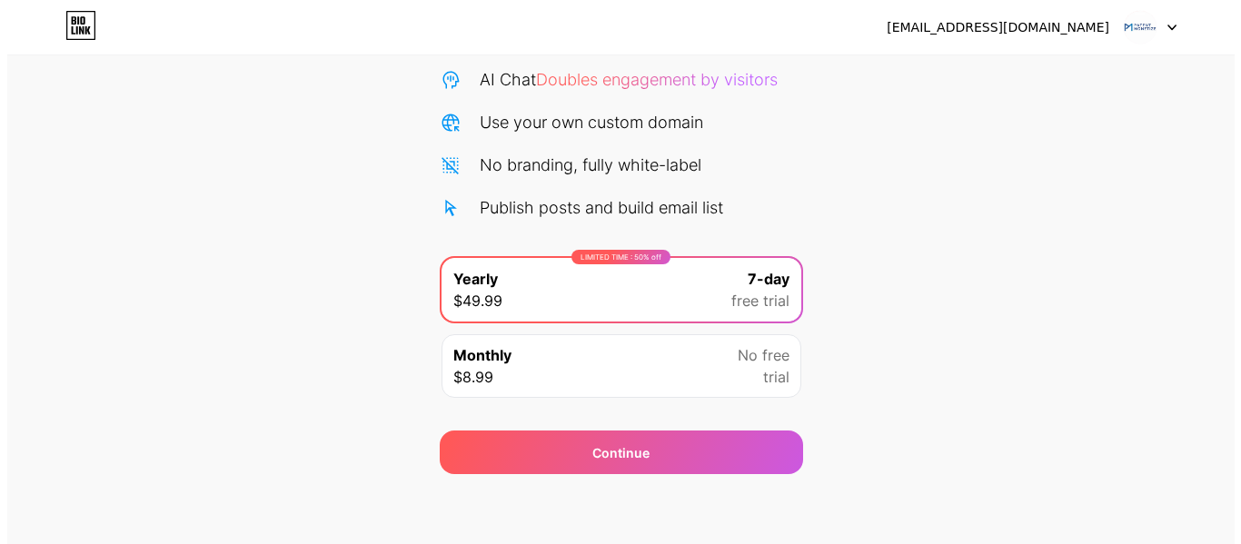
scroll to position [187, 0]
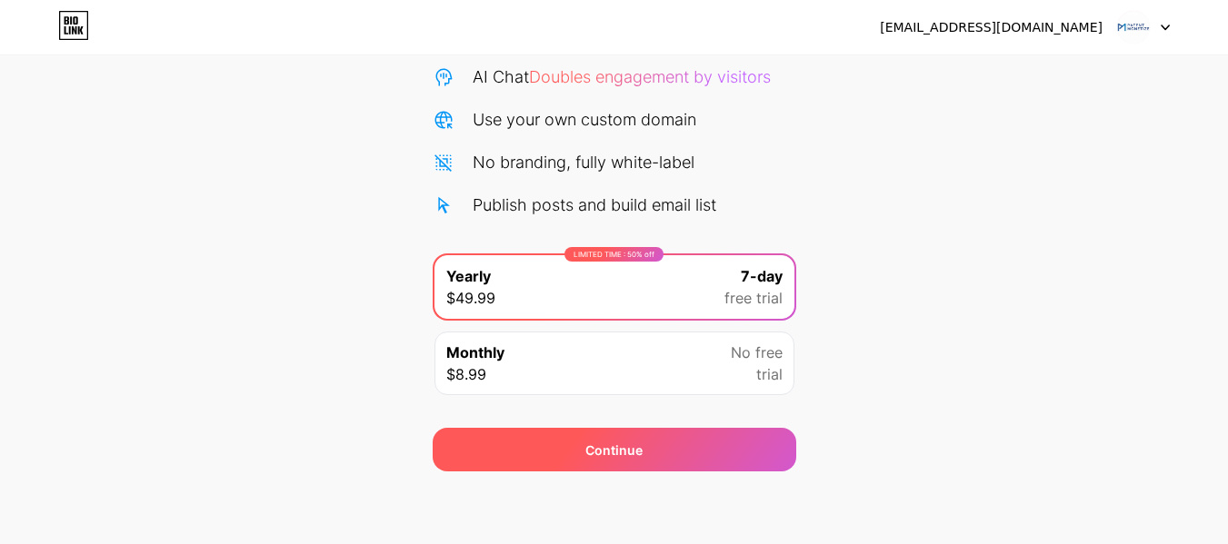
click at [619, 443] on span "Continue" at bounding box center [613, 450] width 57 height 19
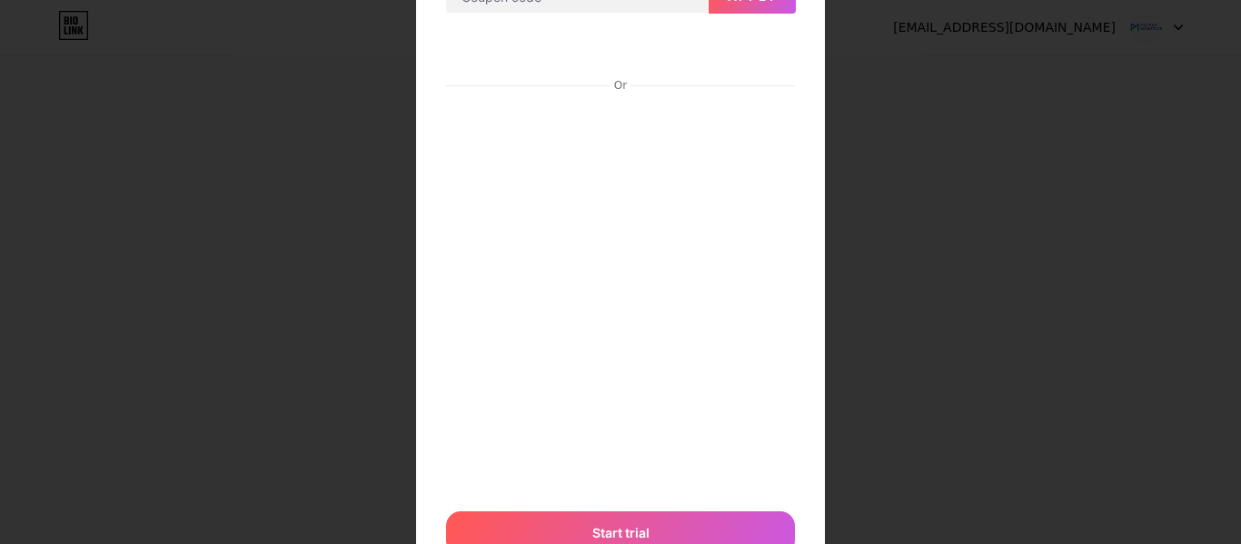
scroll to position [239, 0]
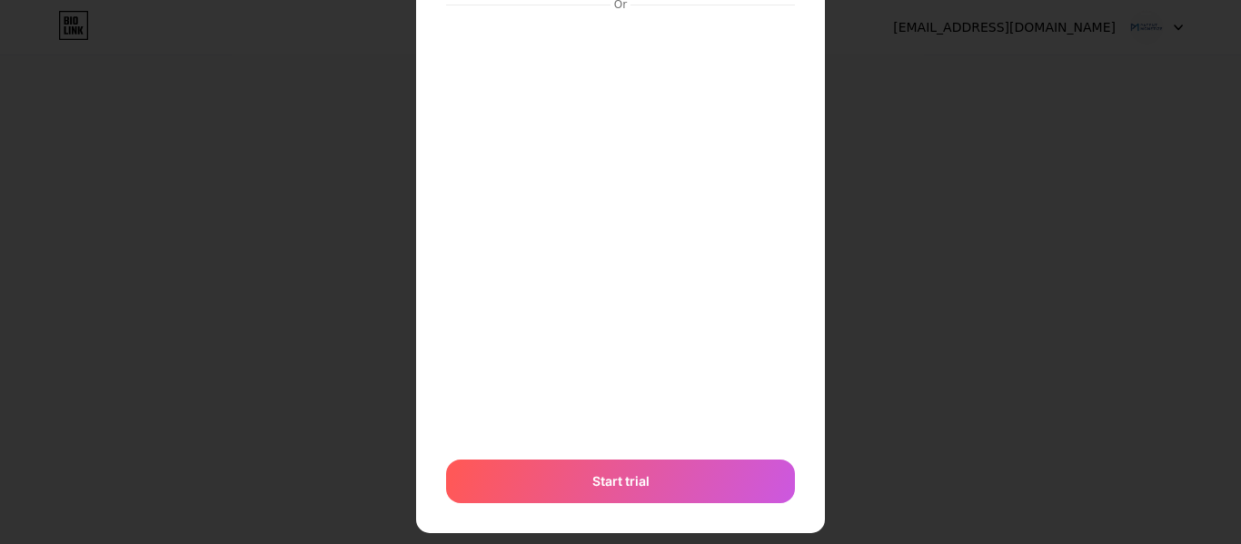
click at [1074, 345] on div "7 days free Then $49.99 per year Apply Or Start trial" at bounding box center [620, 167] width 1241 height 812
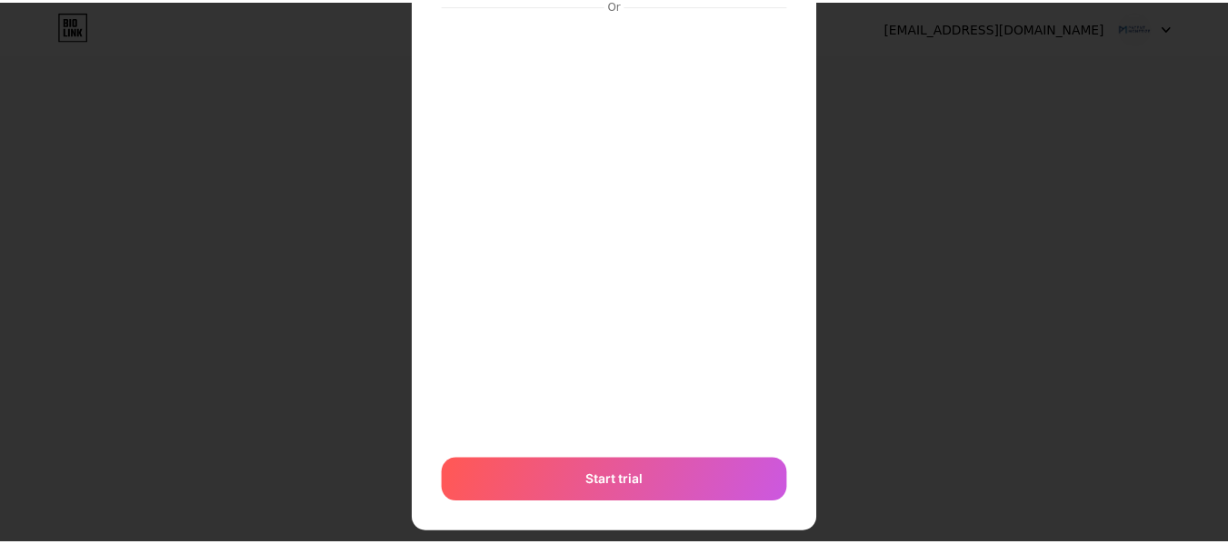
scroll to position [0, 0]
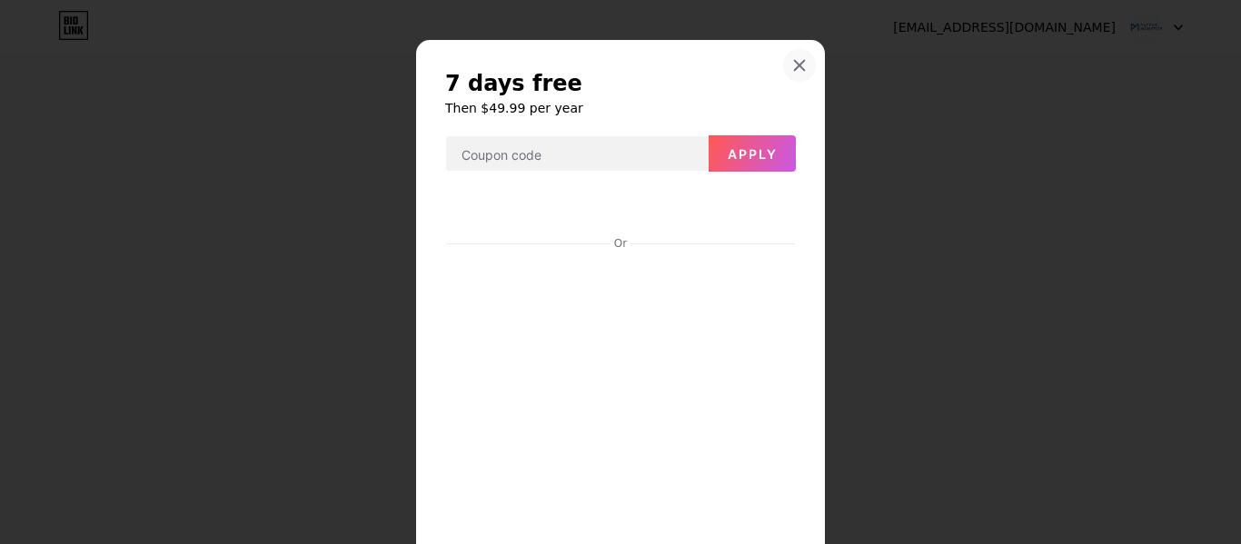
click at [798, 65] on icon at bounding box center [799, 65] width 15 height 15
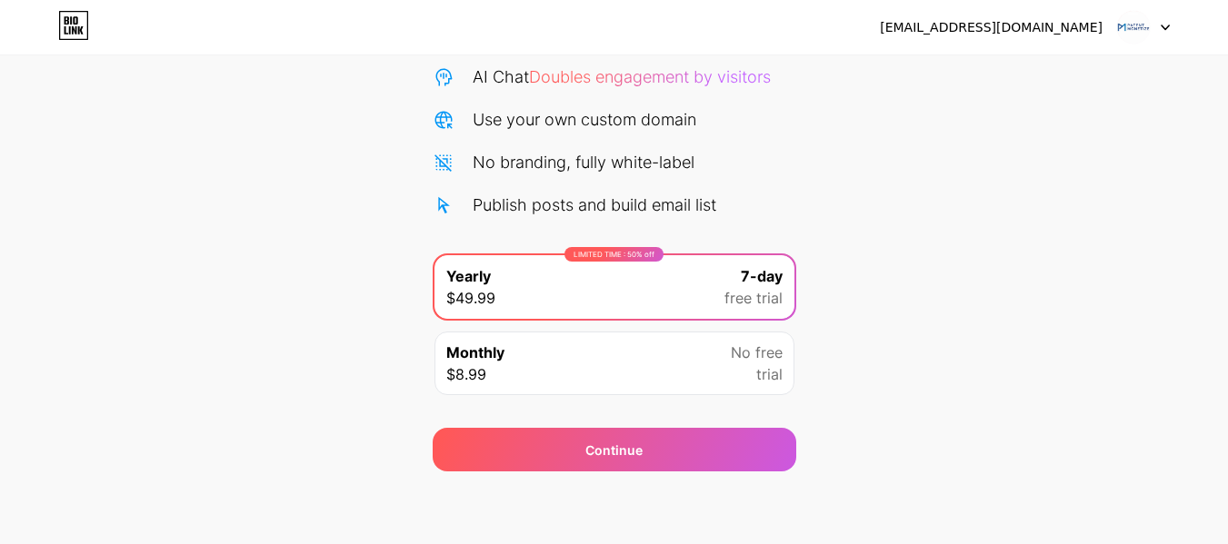
click at [61, 27] on icon at bounding box center [73, 25] width 31 height 29
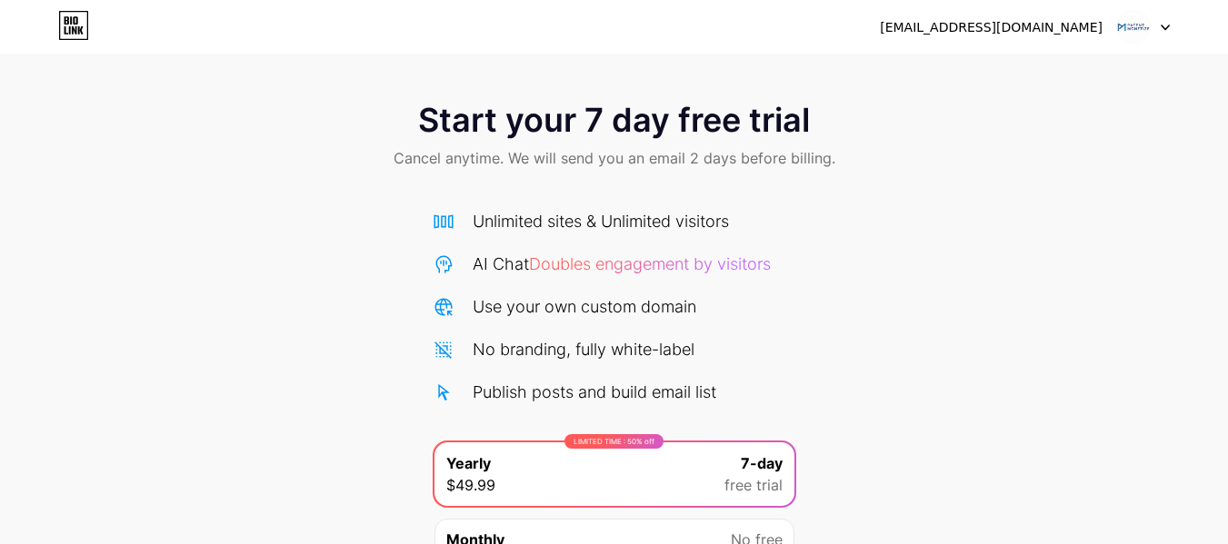
click at [1168, 29] on icon at bounding box center [1164, 28] width 9 height 6
click at [1076, 75] on li "Logout" at bounding box center [1055, 74] width 225 height 49
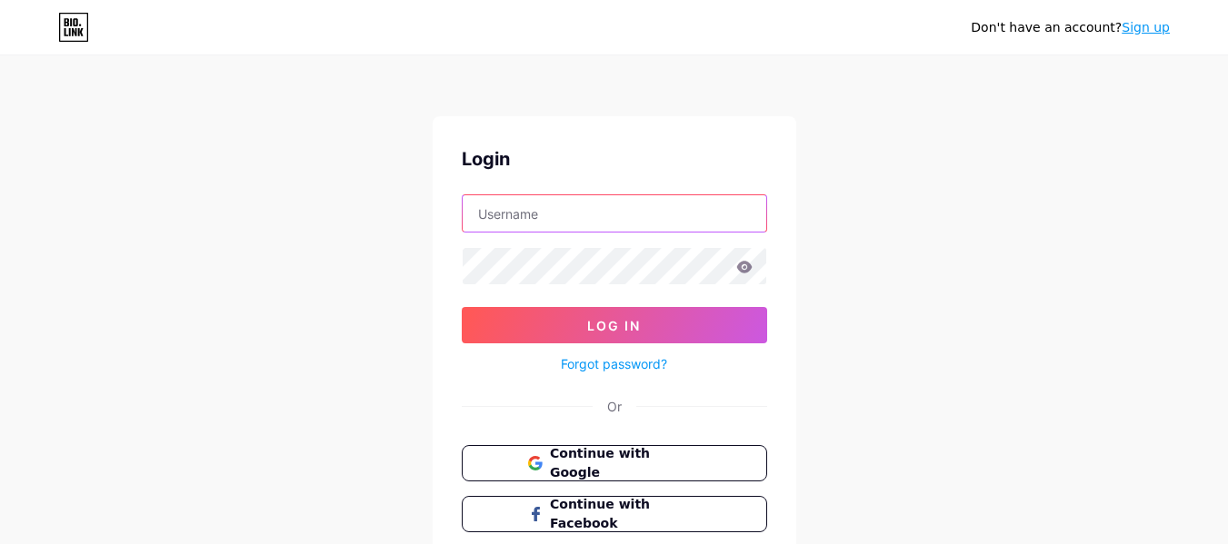
type input "[EMAIL_ADDRESS][DOMAIN_NAME]"
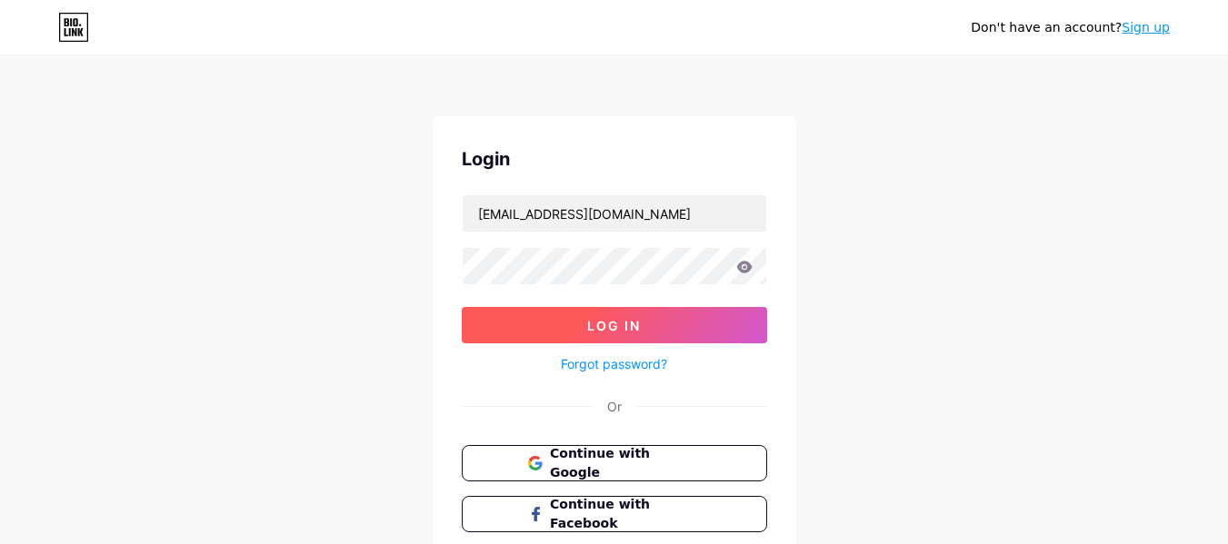
click at [612, 318] on span "Log In" at bounding box center [614, 325] width 54 height 15
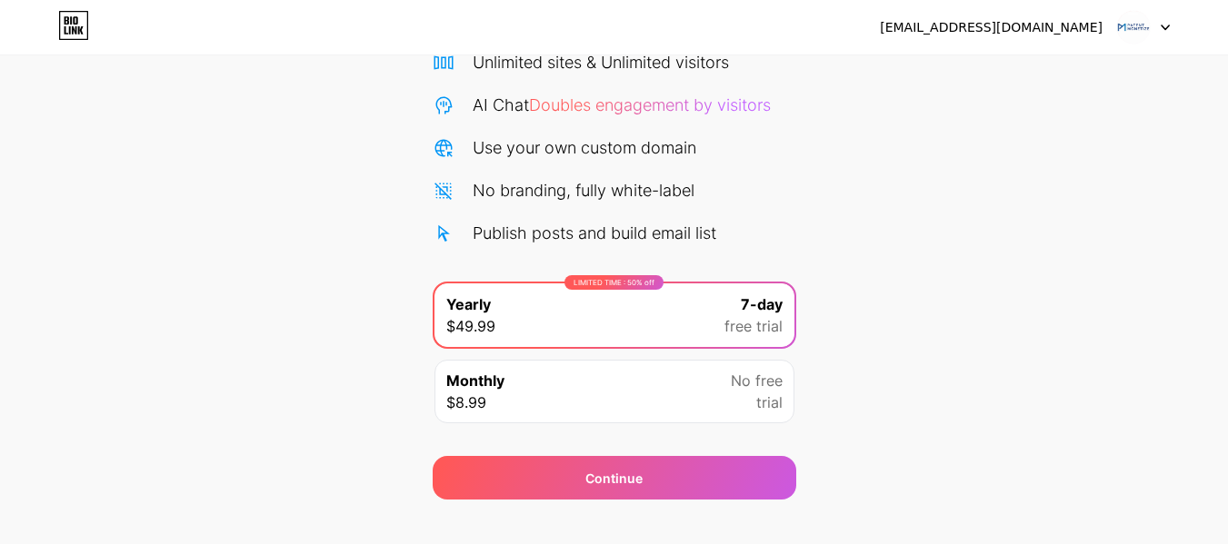
scroll to position [187, 0]
